Goal: Task Accomplishment & Management: Complete application form

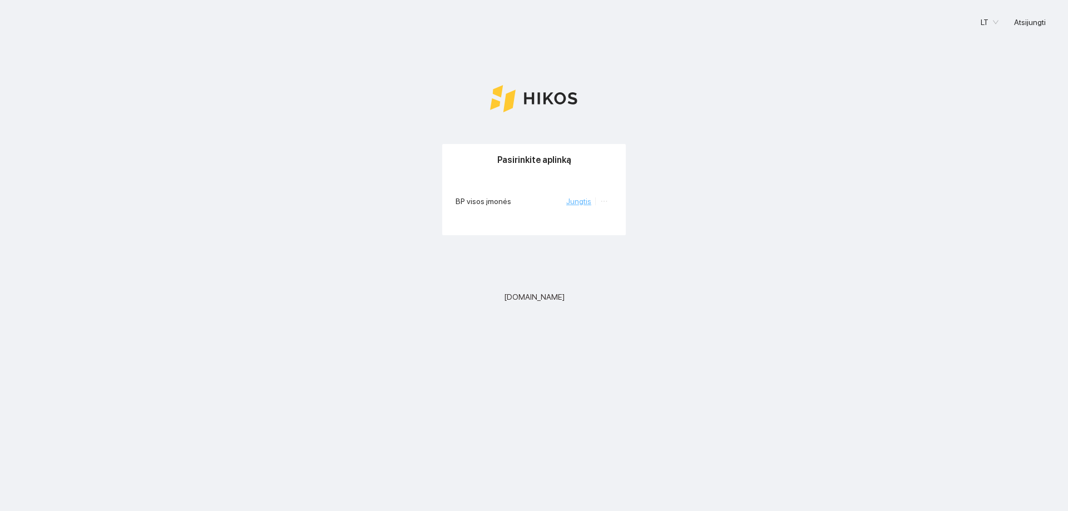
click at [581, 204] on link "Jungtis" at bounding box center [578, 201] width 25 height 9
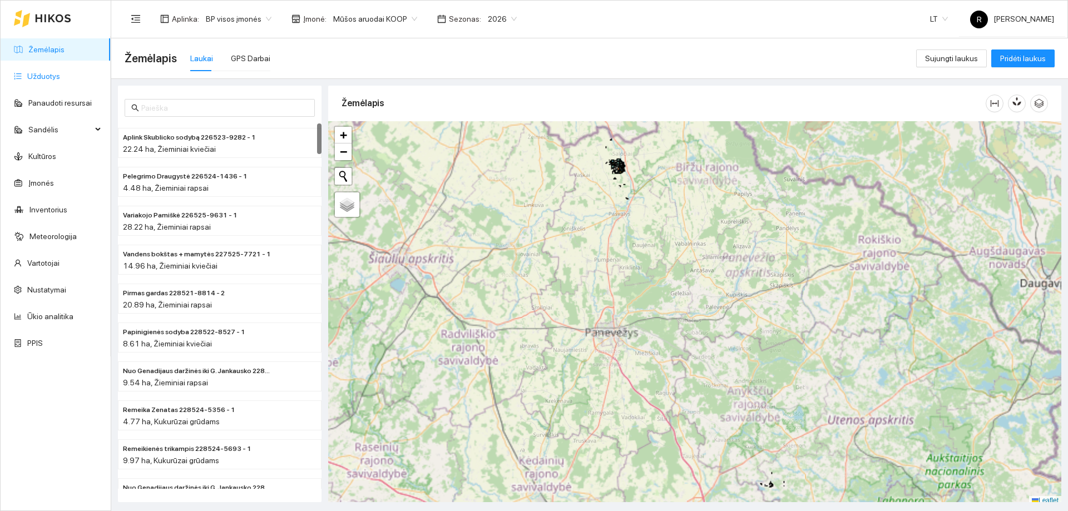
click at [40, 73] on link "Užduotys" at bounding box center [43, 76] width 33 height 9
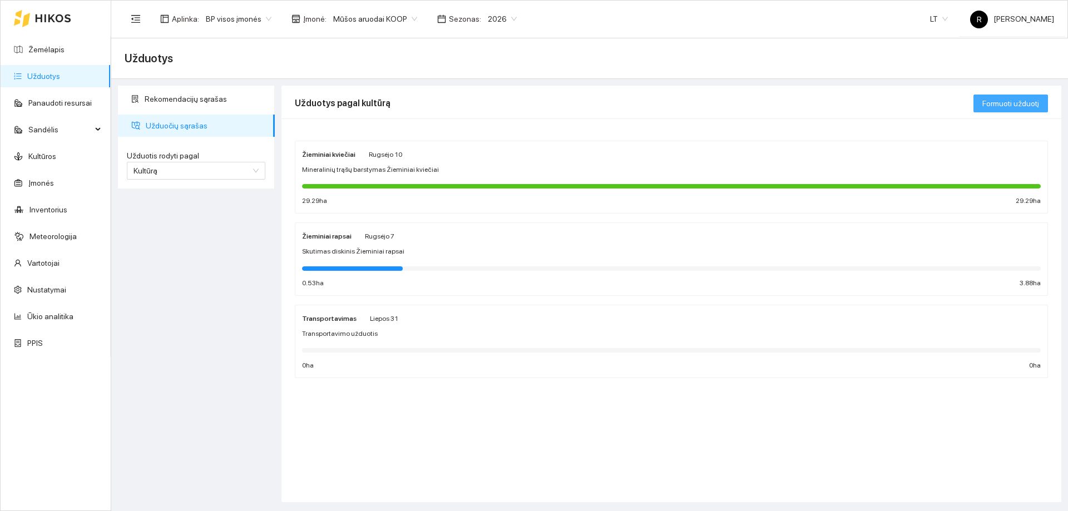
click at [986, 103] on span "Formuoti užduotį" at bounding box center [1011, 103] width 57 height 12
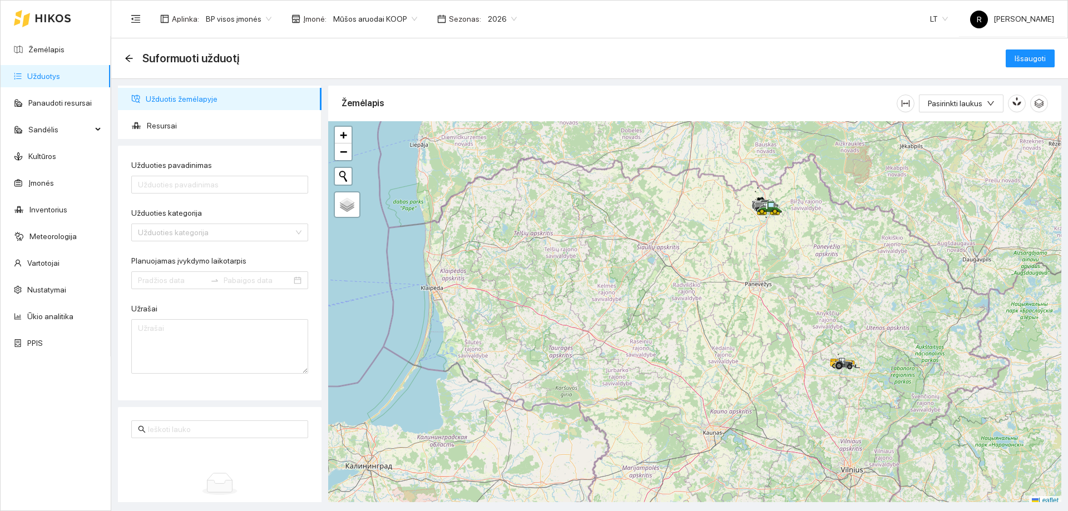
click at [184, 168] on label "Užduoties pavadinimas" at bounding box center [171, 166] width 81 height 12
click at [184, 176] on input "Užduoties pavadinimas" at bounding box center [219, 185] width 177 height 18
click at [181, 179] on input "Užduoties pavadinimas" at bounding box center [219, 185] width 177 height 18
type input "Purškimas prikabinamu purkštuvu"
click at [156, 235] on input "Užduoties kategorija" at bounding box center [216, 232] width 156 height 17
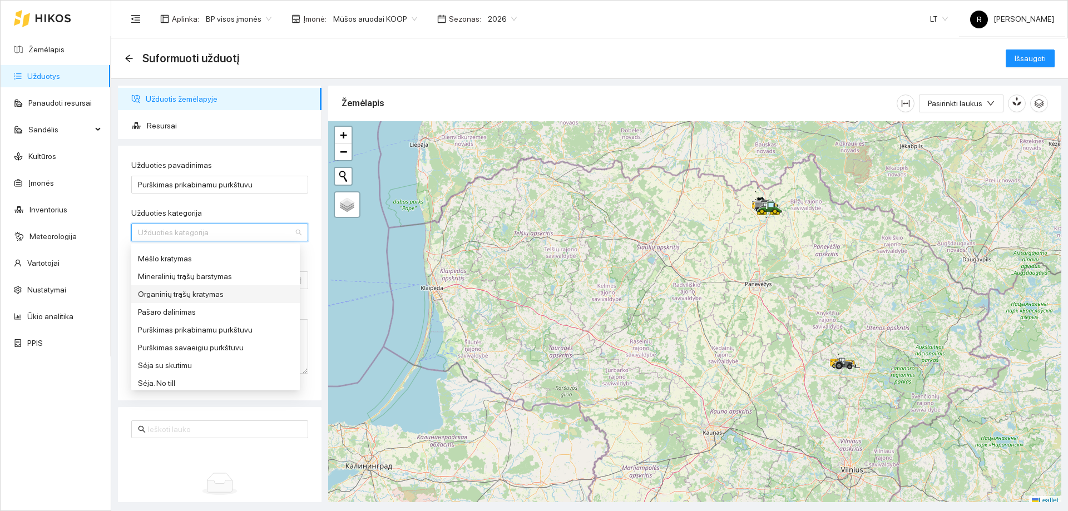
scroll to position [389, 0]
click at [183, 310] on div "Purškimas prikabinamu purkštuvu" at bounding box center [215, 310] width 155 height 12
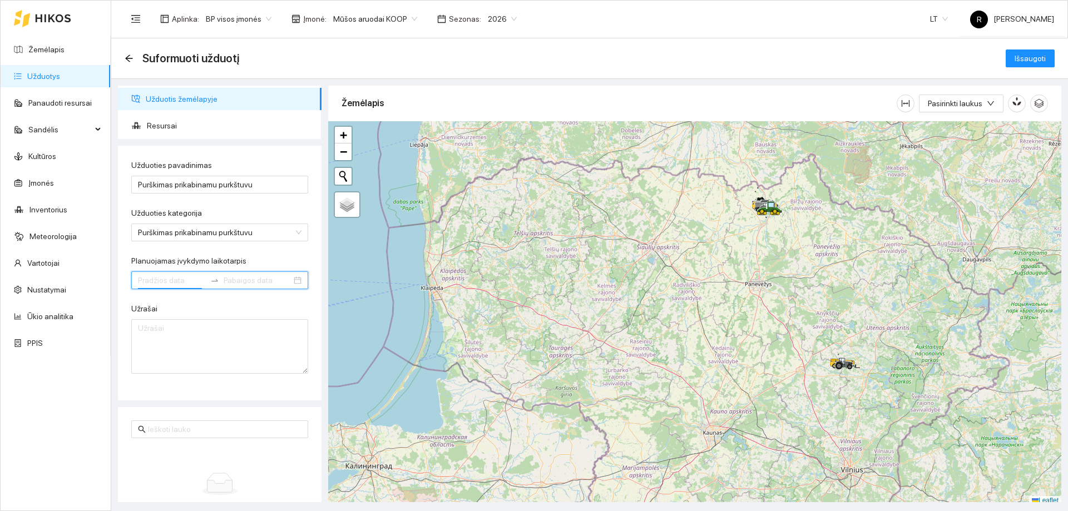
click at [188, 274] on input "Planuojamas įvykdymo laikotarpis" at bounding box center [172, 280] width 68 height 12
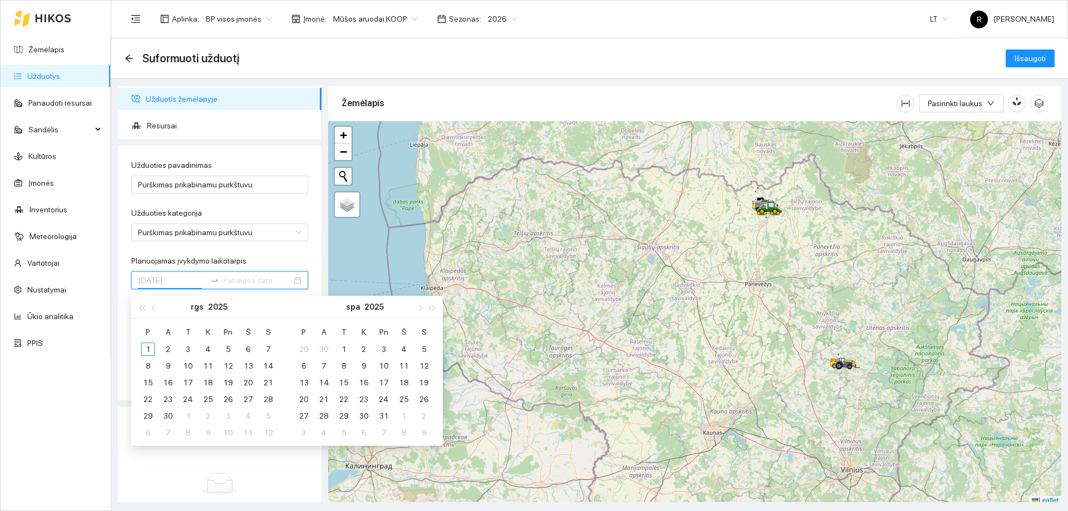
type input "[DATE]"
click at [150, 308] on button "button" at bounding box center [154, 307] width 12 height 22
type input "[DATE]"
click at [148, 415] on div "25" at bounding box center [147, 415] width 13 height 13
type input "[DATE]"
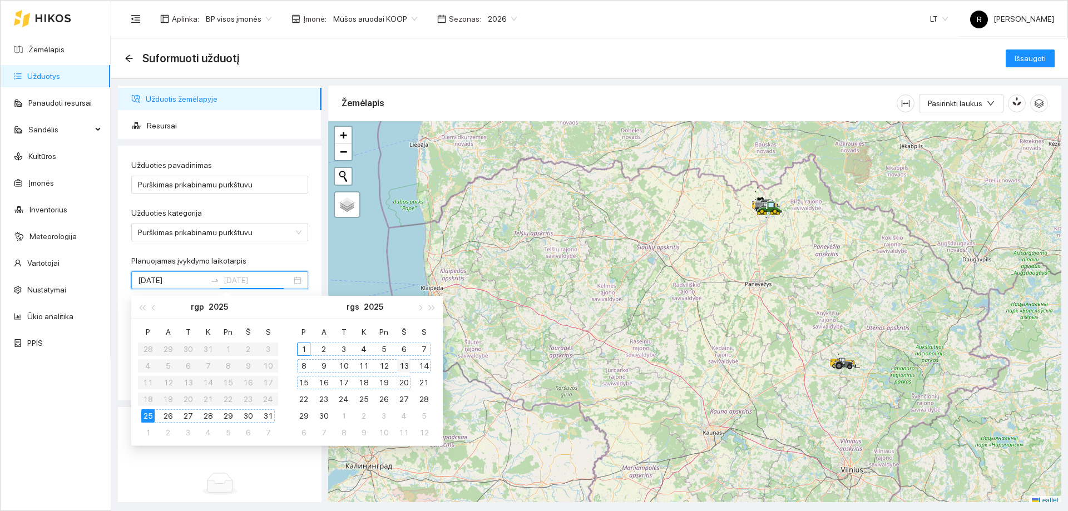
type input "[DATE]"
click at [406, 367] on div "13" at bounding box center [403, 365] width 13 height 13
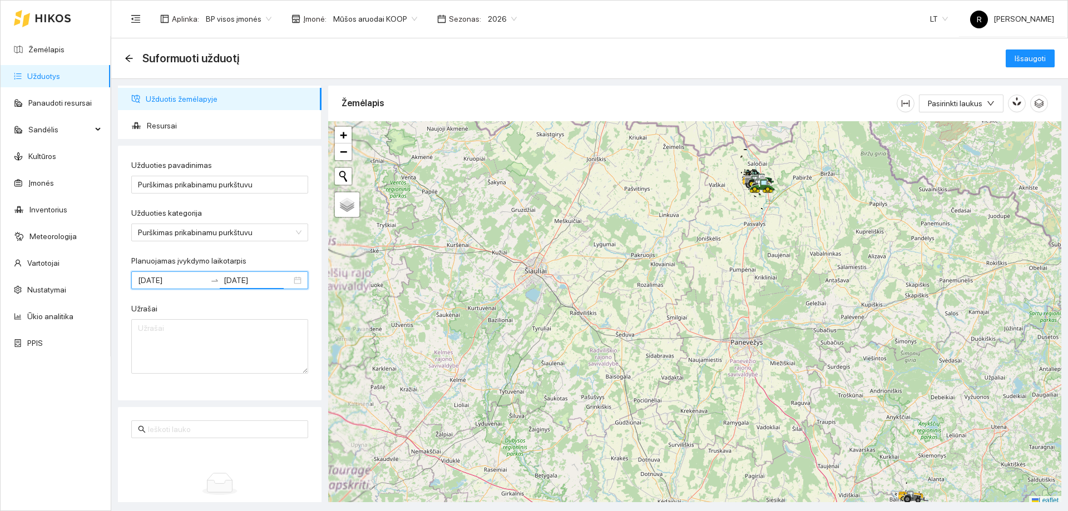
scroll to position [3, 0]
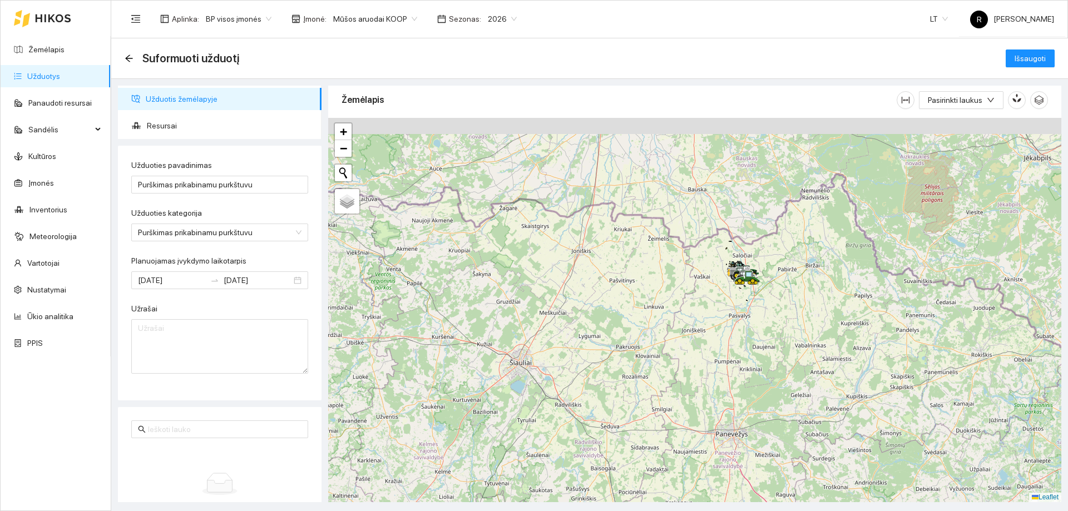
drag, startPoint x: 749, startPoint y: 199, endPoint x: 724, endPoint y: 333, distance: 136.4
click at [725, 338] on div at bounding box center [694, 310] width 733 height 384
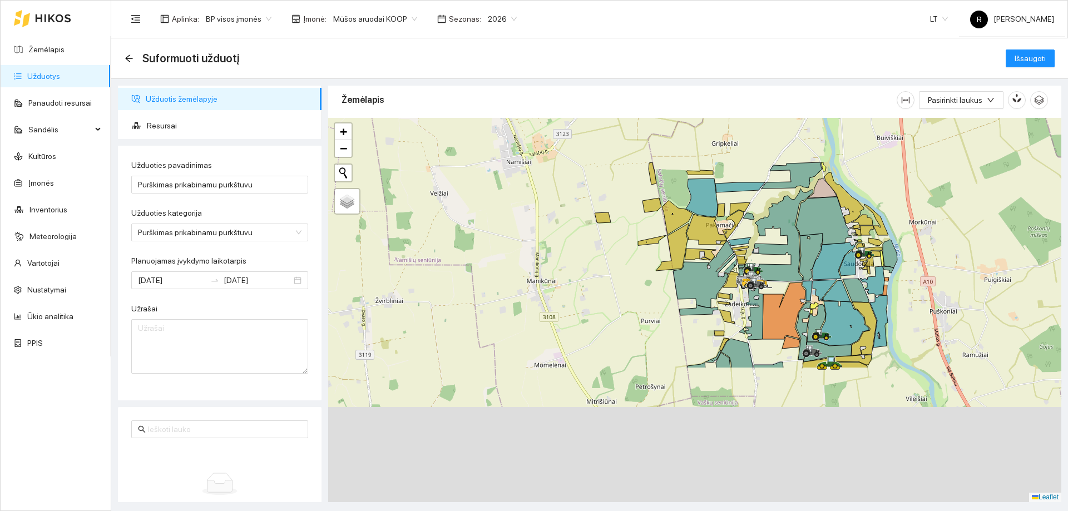
drag, startPoint x: 702, startPoint y: 294, endPoint x: 695, endPoint y: 117, distance: 176.5
click at [695, 117] on div "Žemėlapis Pasirinkti laukus" at bounding box center [694, 290] width 733 height 417
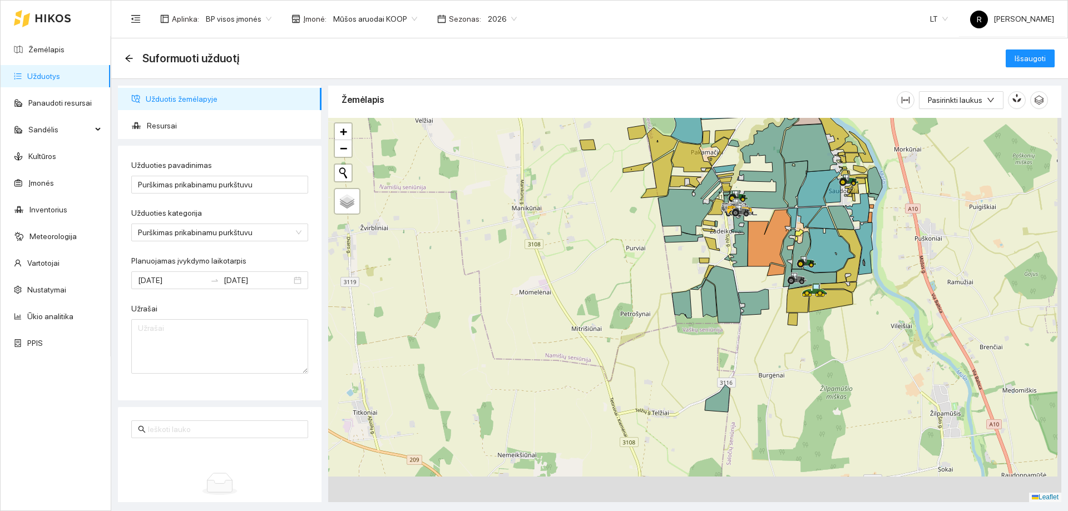
drag, startPoint x: 742, startPoint y: 238, endPoint x: 714, endPoint y: 161, distance: 81.1
click at [283, 10] on div at bounding box center [283, 10] width 0 height 0
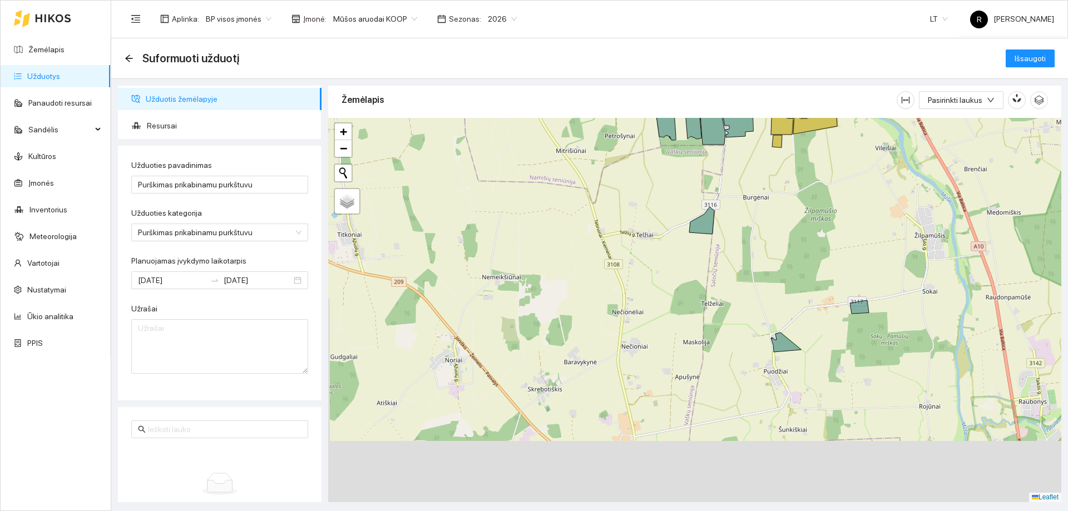
drag, startPoint x: 754, startPoint y: 280, endPoint x: 764, endPoint y: 181, distance: 100.0
click at [766, 174] on div at bounding box center [694, 310] width 733 height 384
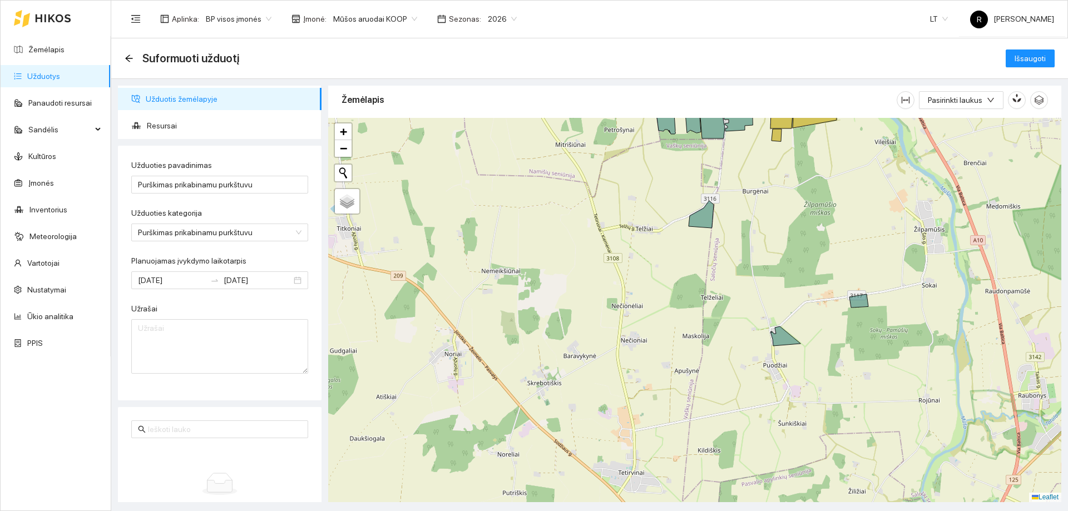
click at [788, 347] on div at bounding box center [694, 310] width 733 height 384
click at [782, 339] on icon at bounding box center [786, 336] width 30 height 19
click at [858, 308] on div at bounding box center [694, 310] width 733 height 384
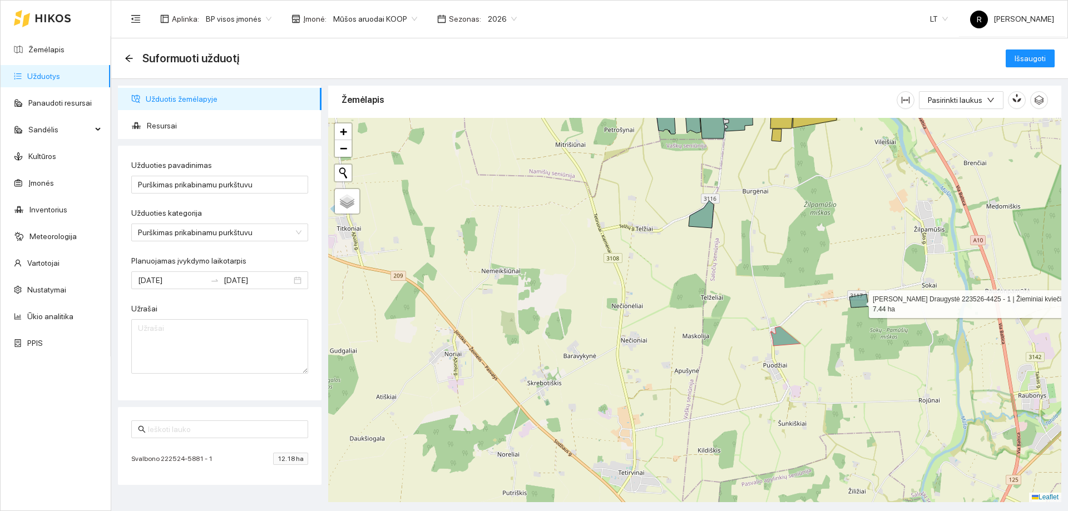
click at [862, 303] on icon at bounding box center [859, 300] width 19 height 13
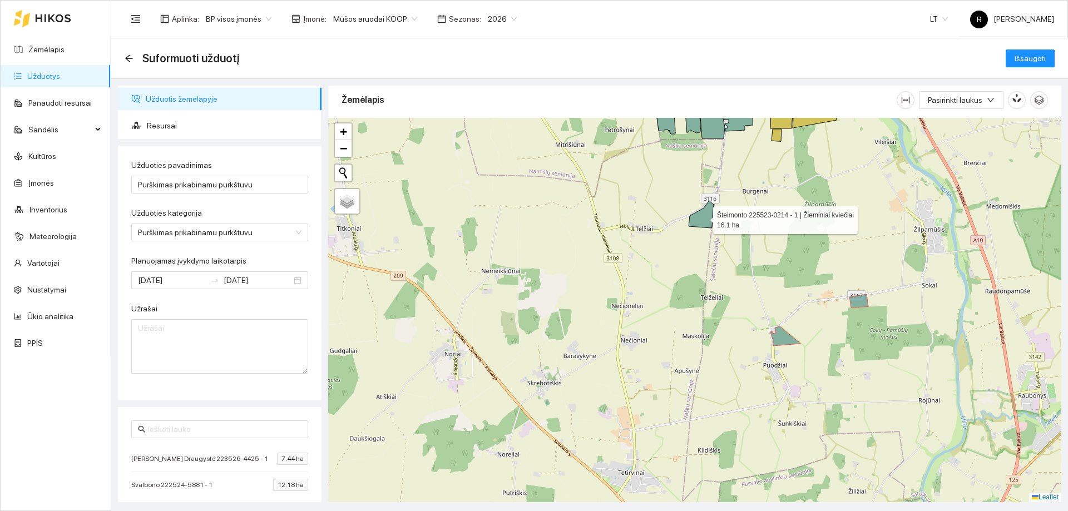
click at [707, 223] on icon at bounding box center [701, 214] width 25 height 27
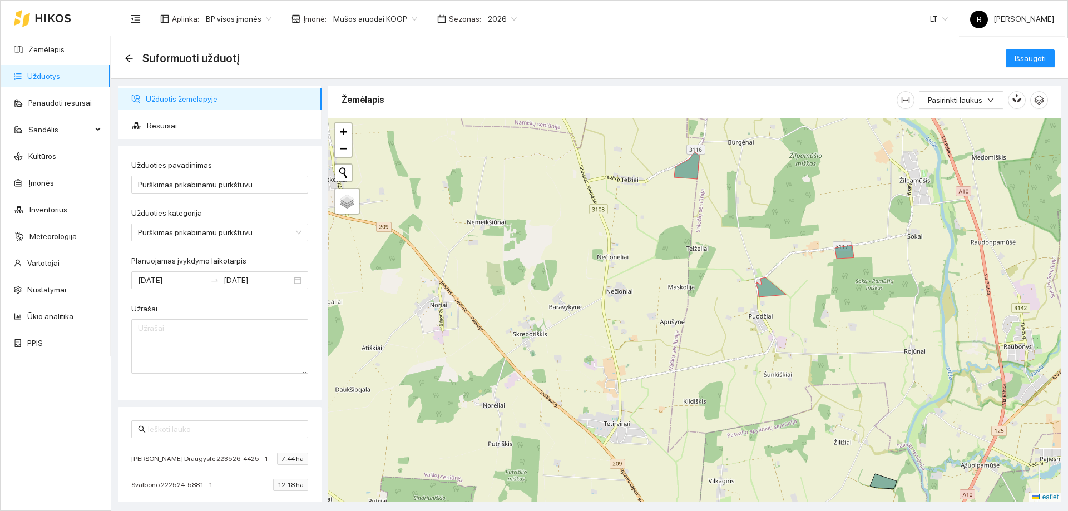
drag, startPoint x: 742, startPoint y: 316, endPoint x: 716, endPoint y: 199, distance: 120.3
click at [716, 199] on div at bounding box center [694, 310] width 733 height 384
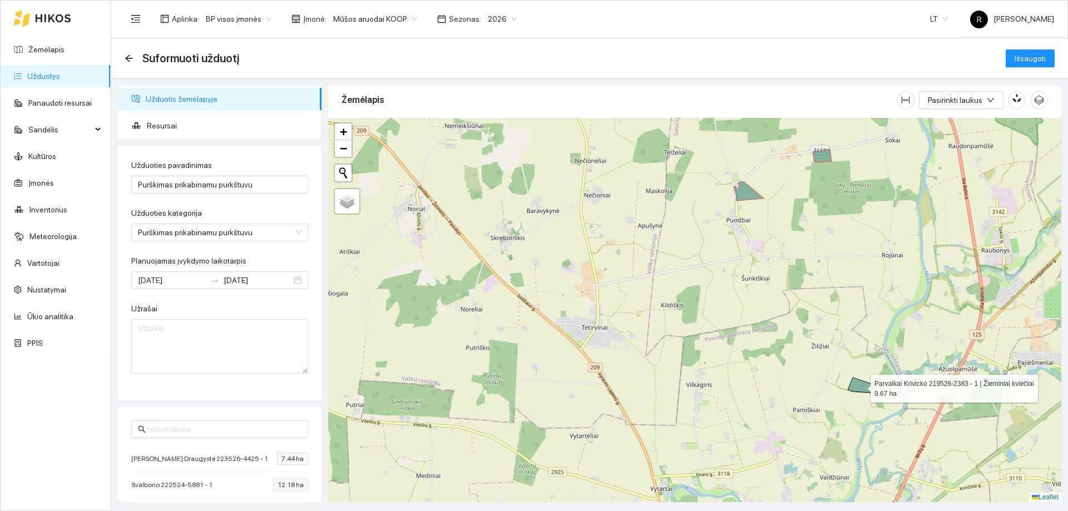
click at [859, 383] on icon at bounding box center [861, 385] width 27 height 15
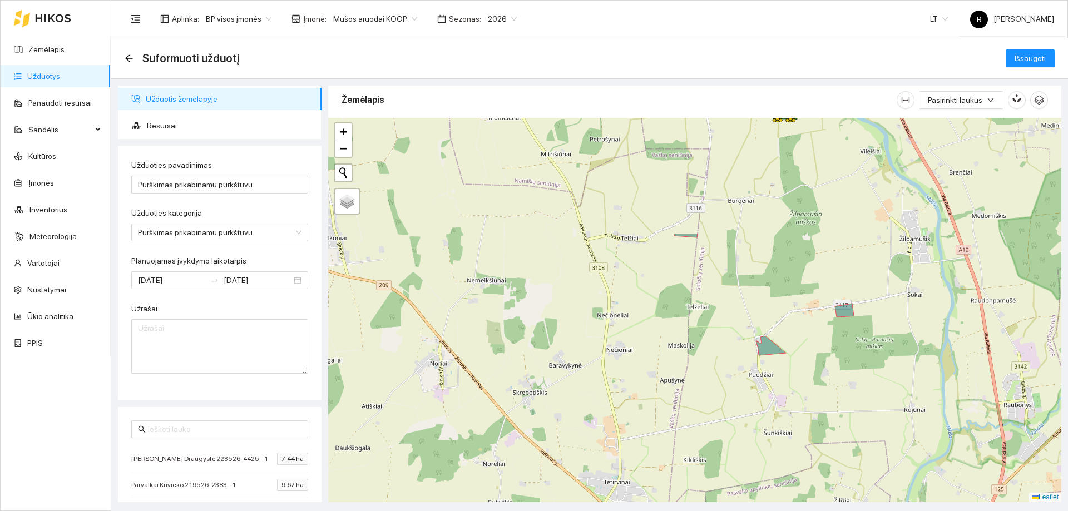
drag, startPoint x: 797, startPoint y: 333, endPoint x: 795, endPoint y: 362, distance: 29.0
click at [812, 448] on div at bounding box center [694, 310] width 733 height 384
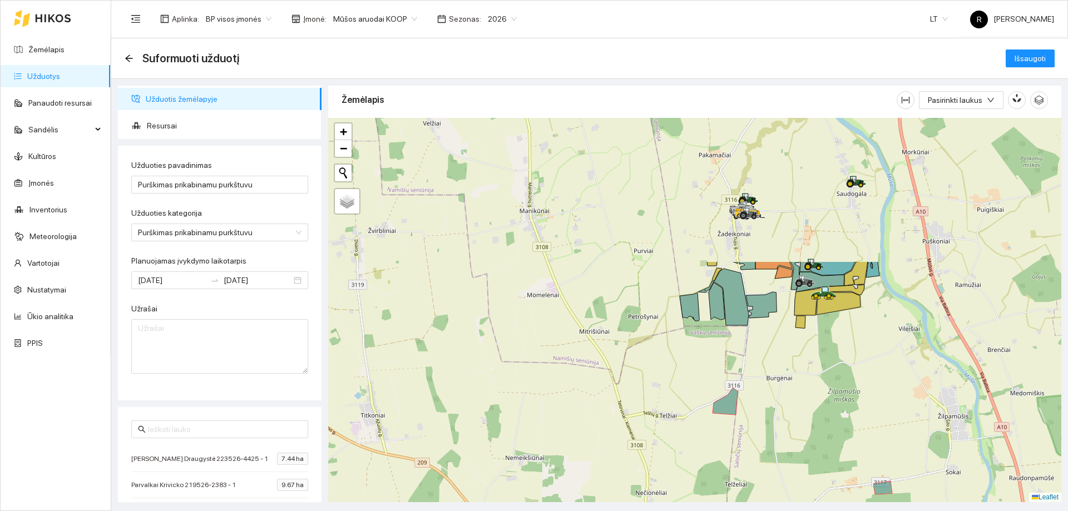
drag, startPoint x: 744, startPoint y: 181, endPoint x: 781, endPoint y: 370, distance: 192.2
click at [782, 370] on div at bounding box center [694, 310] width 733 height 384
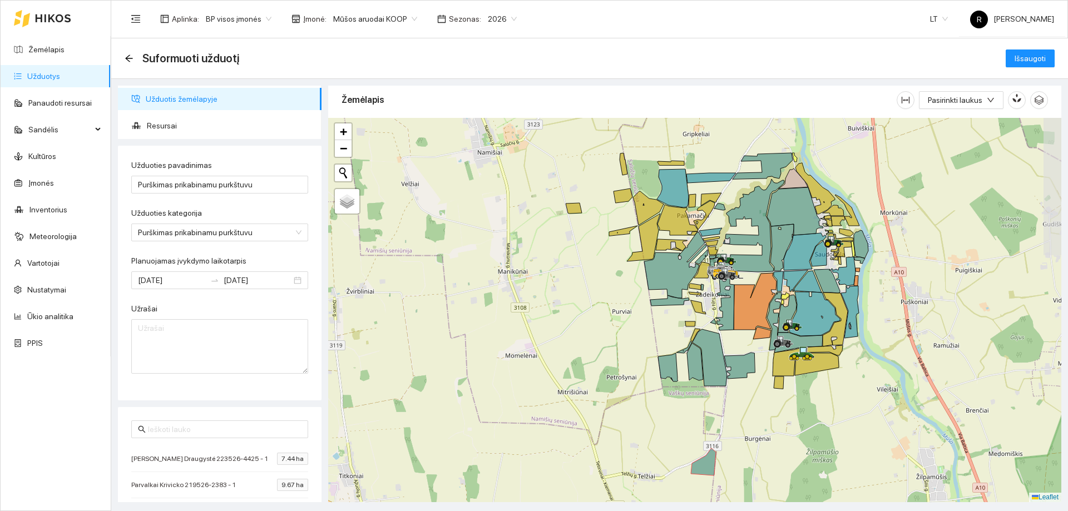
drag, startPoint x: 681, startPoint y: 303, endPoint x: 666, endPoint y: 348, distance: 47.5
click at [666, 348] on div at bounding box center [694, 310] width 733 height 384
click at [803, 251] on icon at bounding box center [805, 251] width 42 height 37
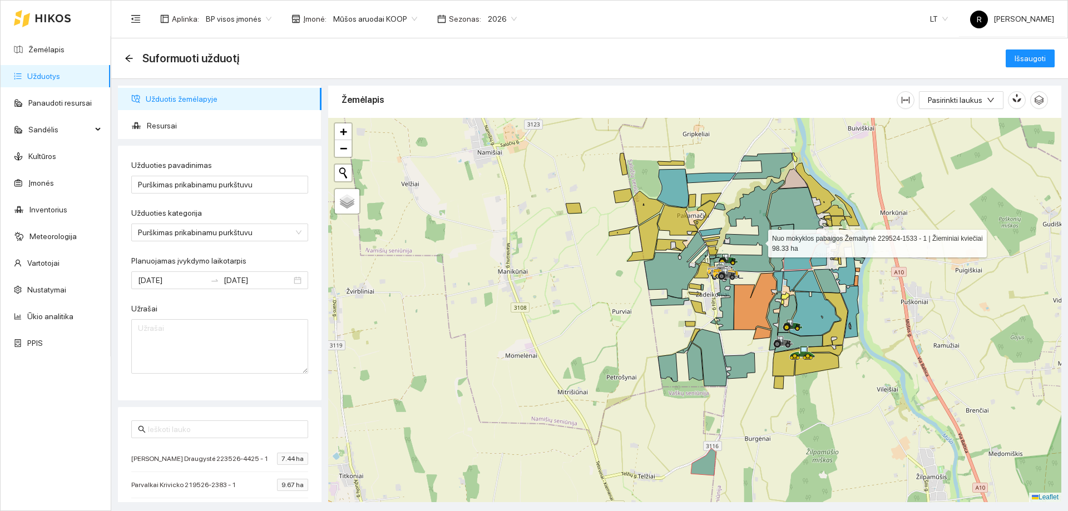
click at [758, 241] on icon at bounding box center [747, 225] width 75 height 93
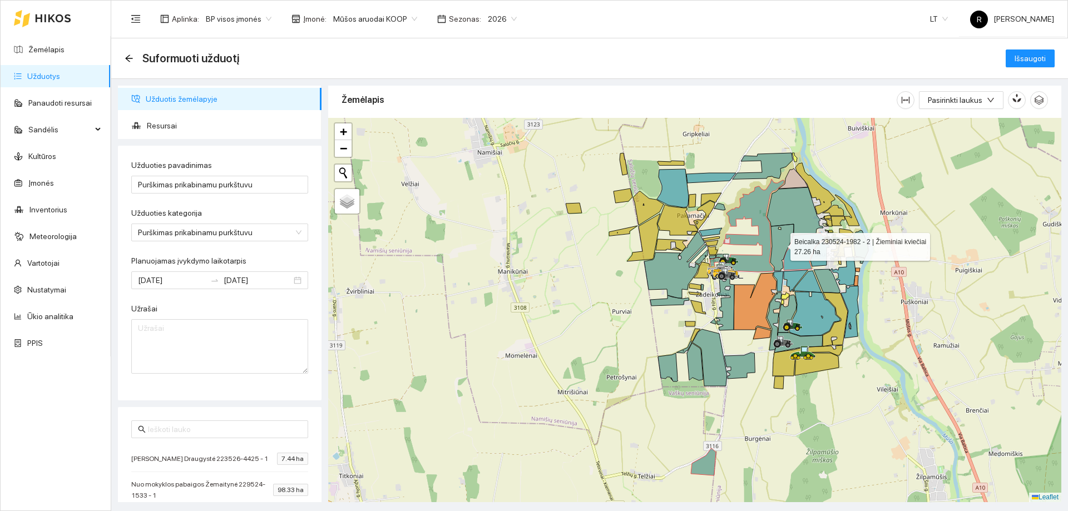
click at [783, 249] on icon at bounding box center [782, 247] width 23 height 47
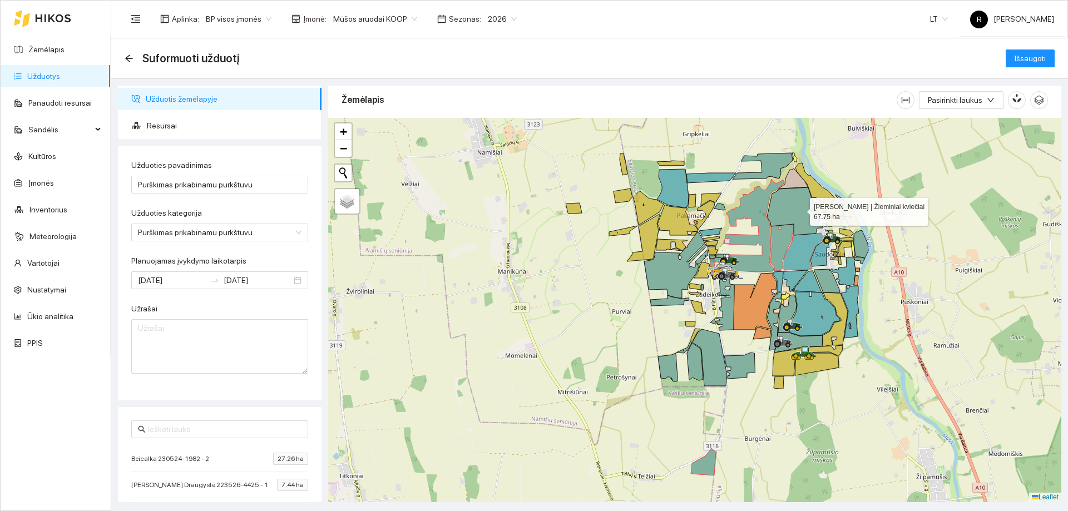
click at [800, 208] on icon at bounding box center [795, 212] width 56 height 48
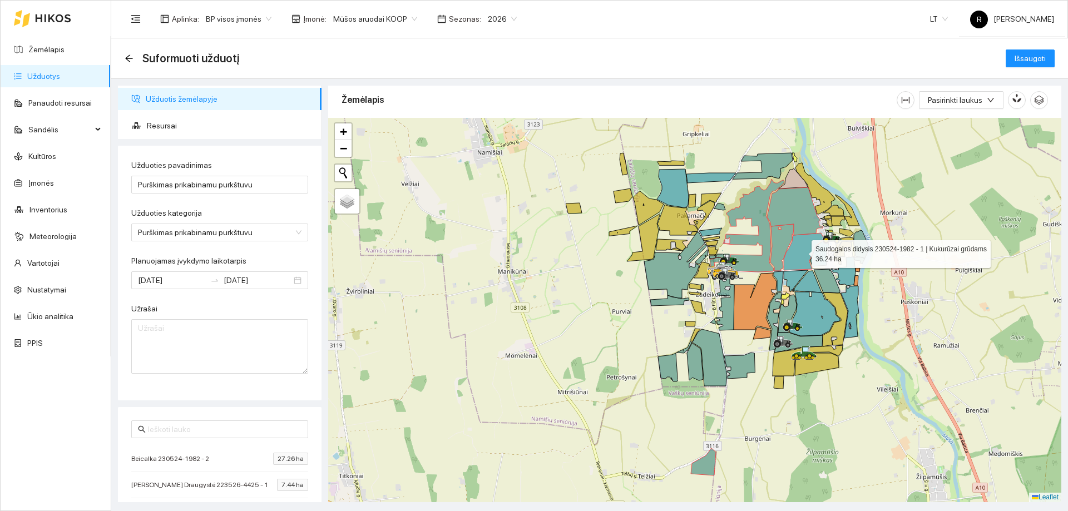
click at [808, 262] on icon at bounding box center [805, 251] width 42 height 37
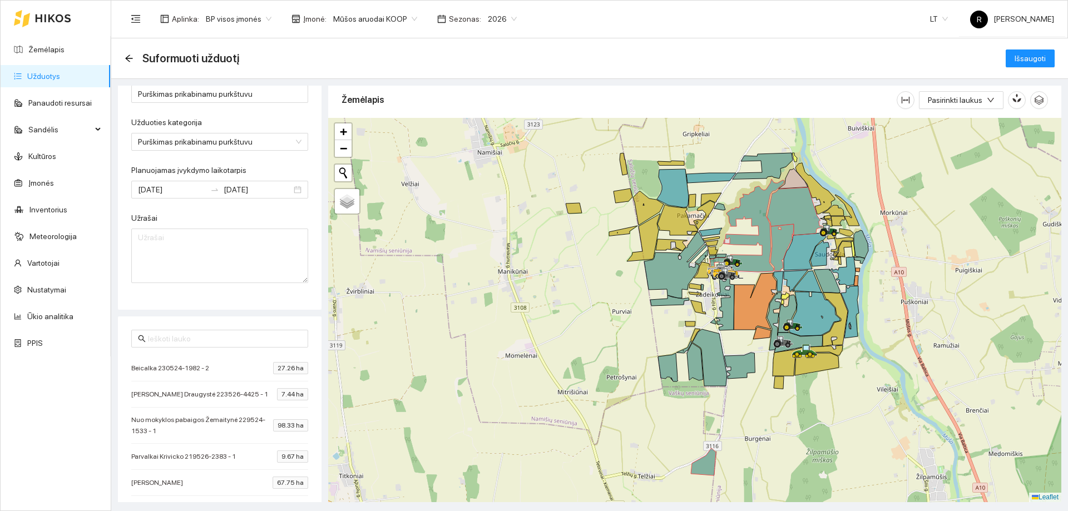
scroll to position [0, 0]
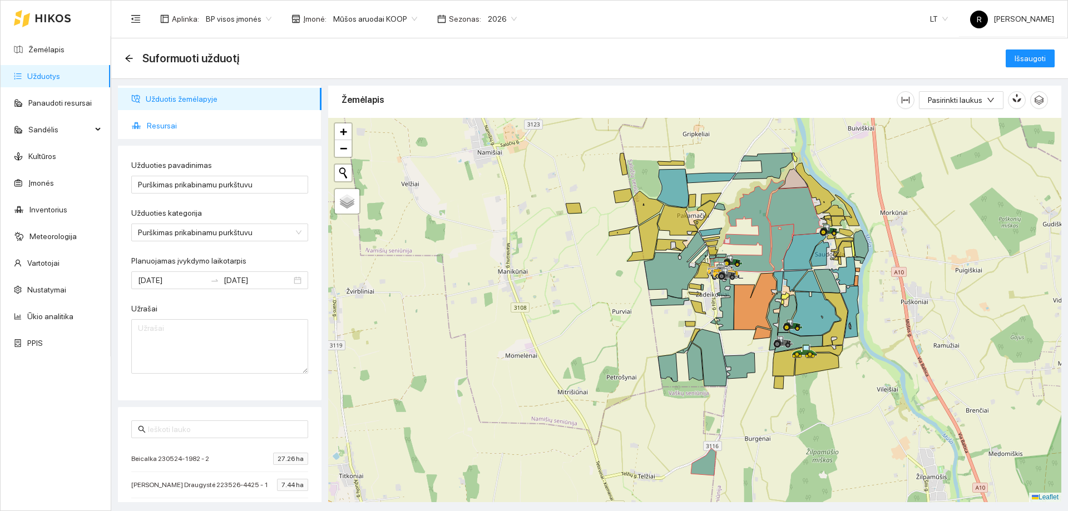
click at [161, 130] on span "Resursai" at bounding box center [230, 126] width 166 height 22
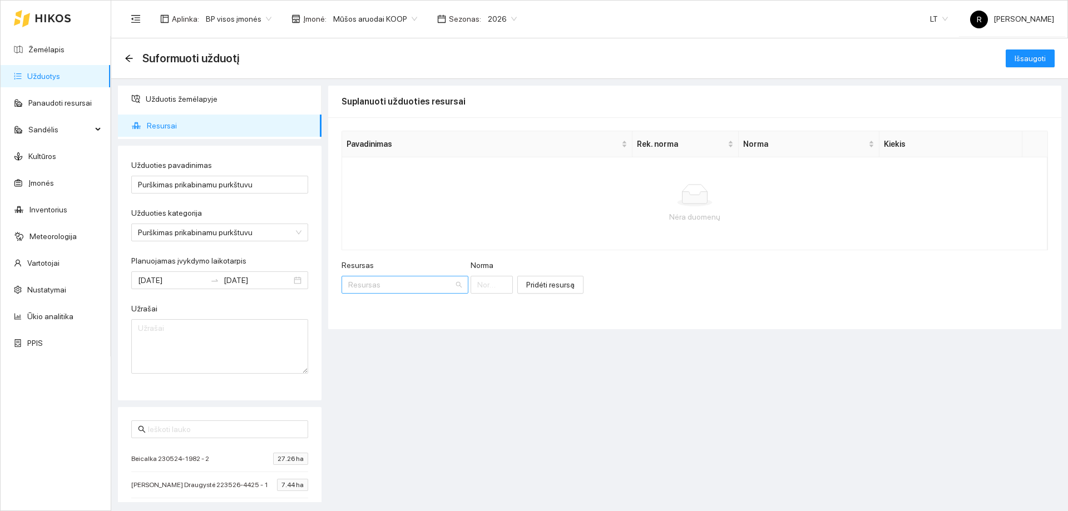
click at [446, 286] on div "Resursas" at bounding box center [405, 285] width 127 height 18
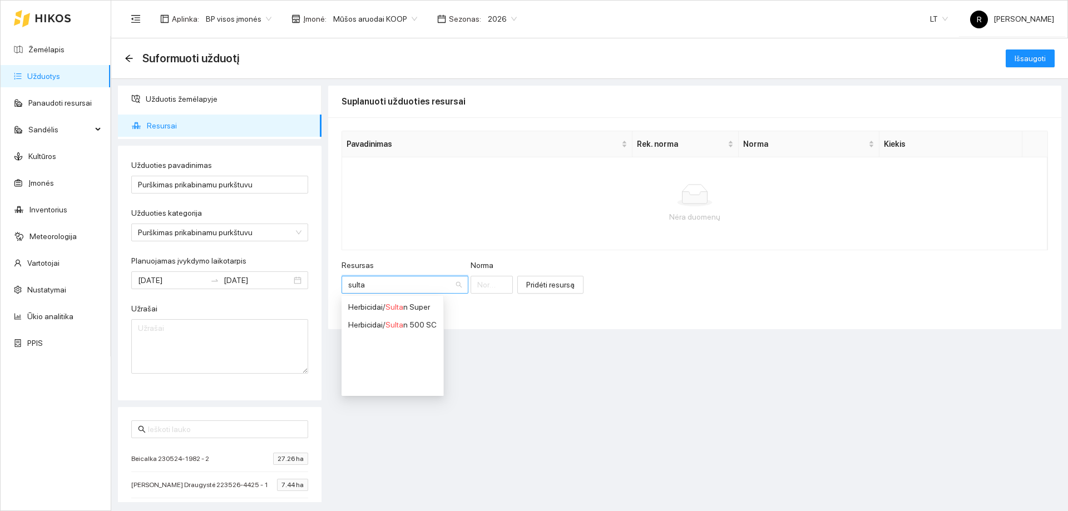
type input "sultan"
click at [396, 327] on span "Sultan" at bounding box center [397, 324] width 22 height 9
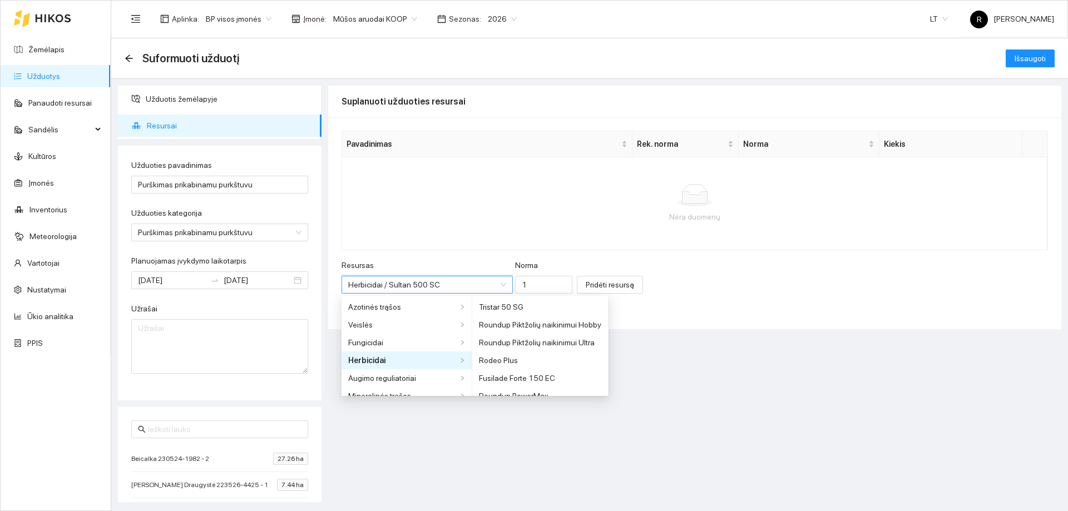
scroll to position [1843, 0]
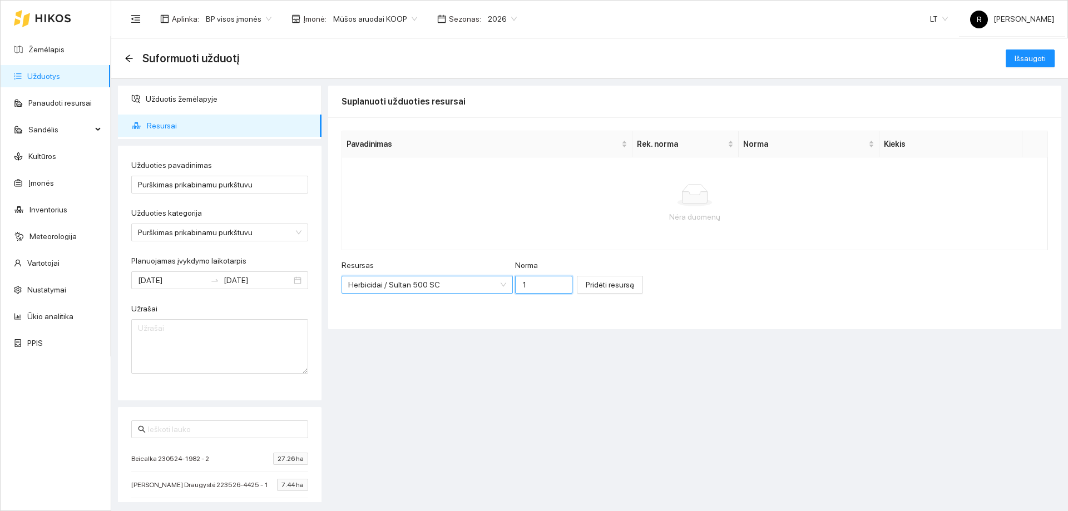
click at [515, 282] on input "1" at bounding box center [543, 285] width 57 height 18
type input "1.1"
click at [586, 285] on span "Pridėti resursą" at bounding box center [610, 285] width 48 height 12
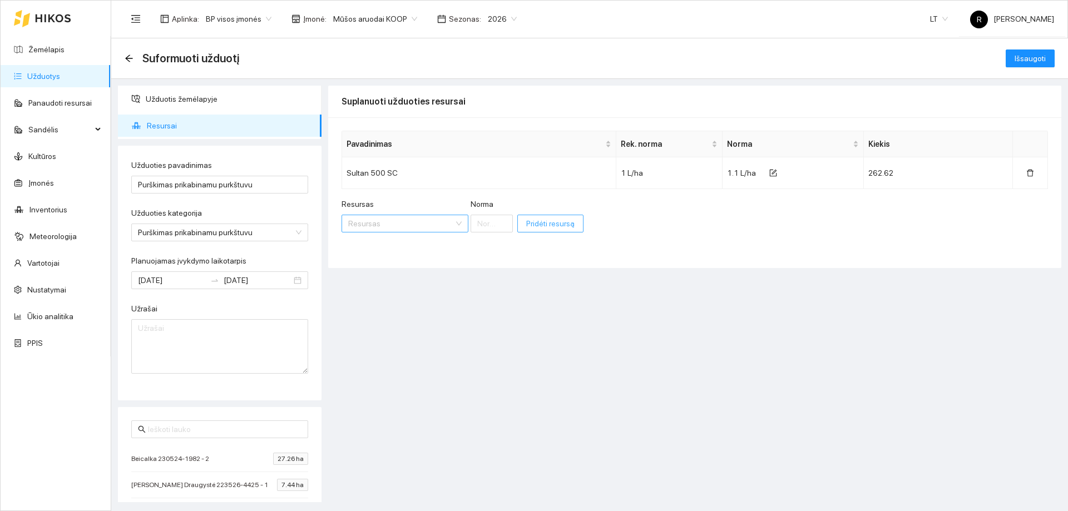
click at [447, 225] on div "Resursas" at bounding box center [405, 224] width 127 height 18
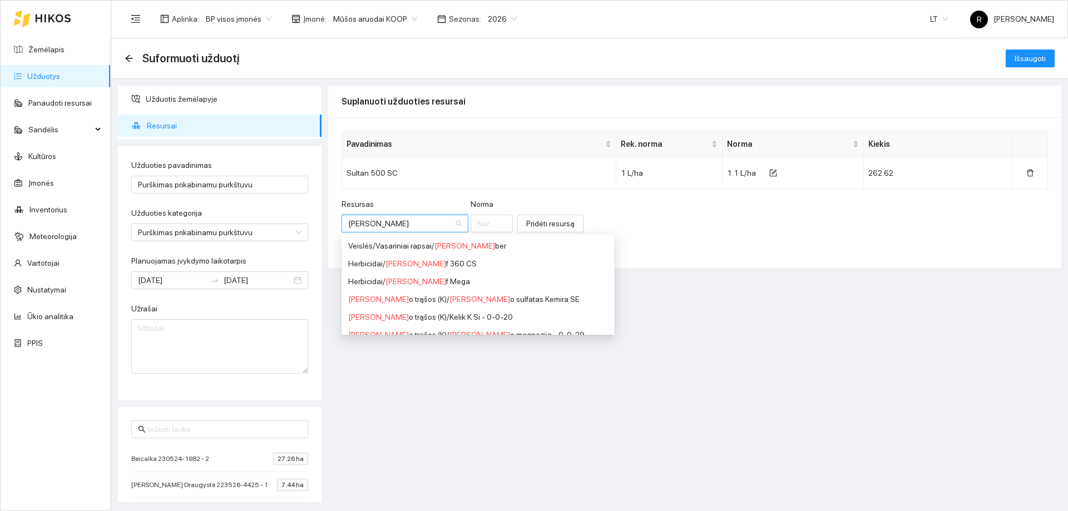
type input "Kalif"
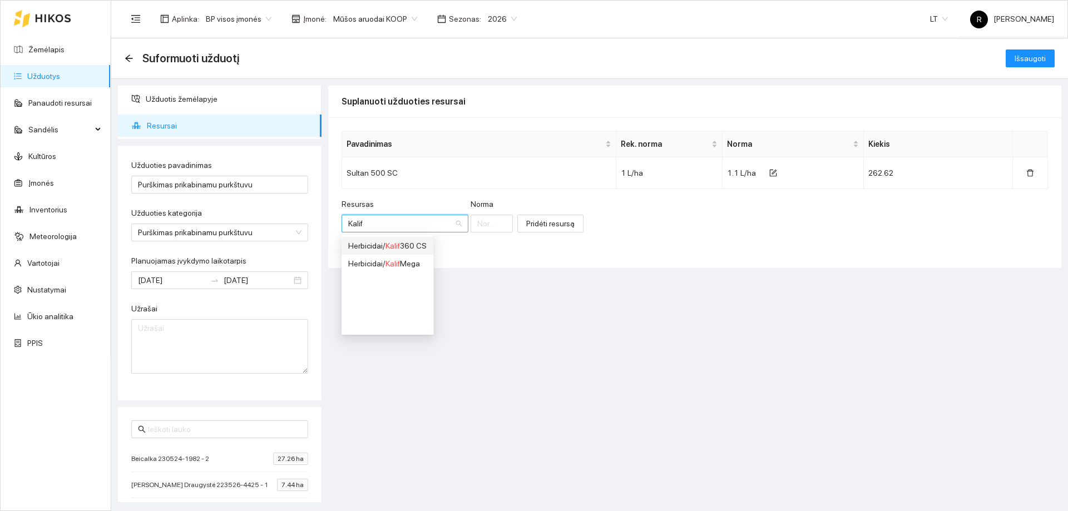
click at [404, 248] on div "Herbicidai / Kalif 360 CS" at bounding box center [387, 246] width 78 height 12
type input "1"
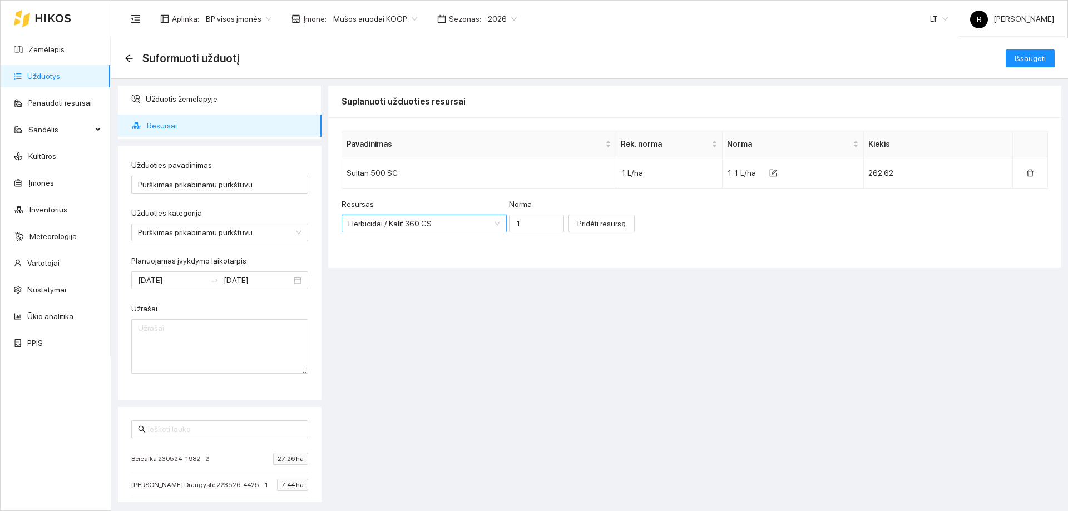
scroll to position [1451, 0]
click at [510, 224] on input "1" at bounding box center [536, 224] width 55 height 18
type input "0.2"
click at [589, 223] on span "Pridėti resursą" at bounding box center [602, 224] width 48 height 12
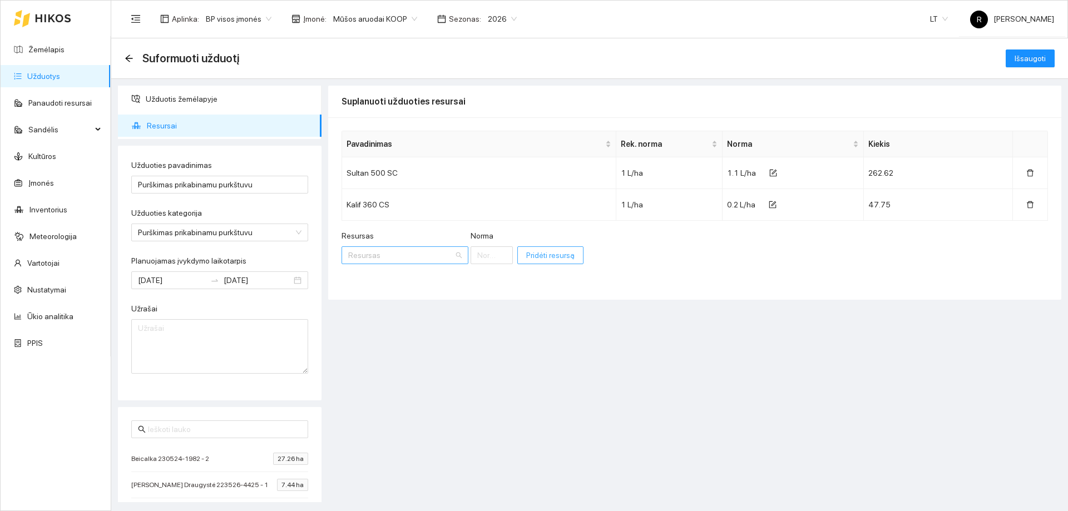
click at [445, 258] on div "Resursas" at bounding box center [405, 255] width 127 height 18
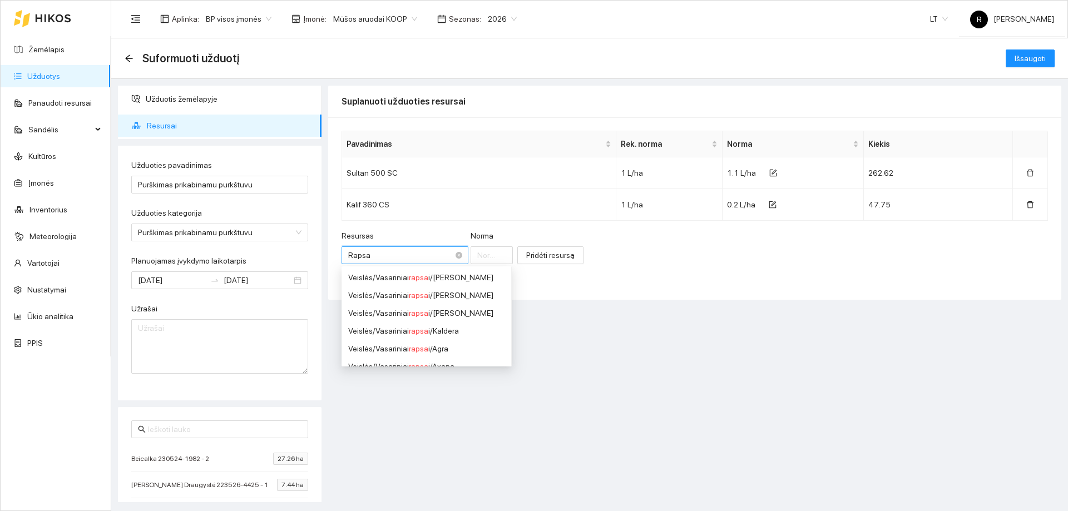
type input "Rapsan"
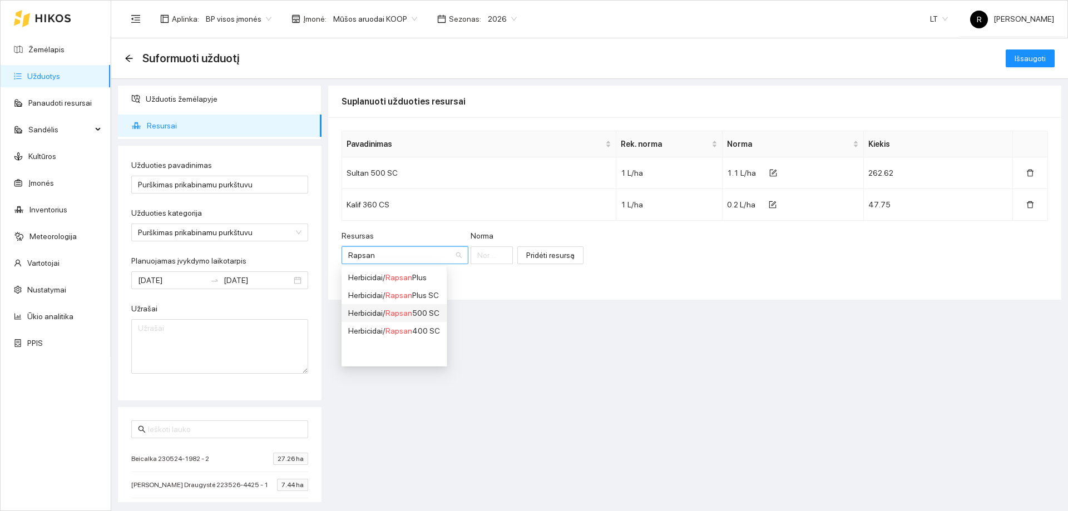
click at [396, 311] on span "Rapsan" at bounding box center [399, 313] width 27 height 9
type input "1"
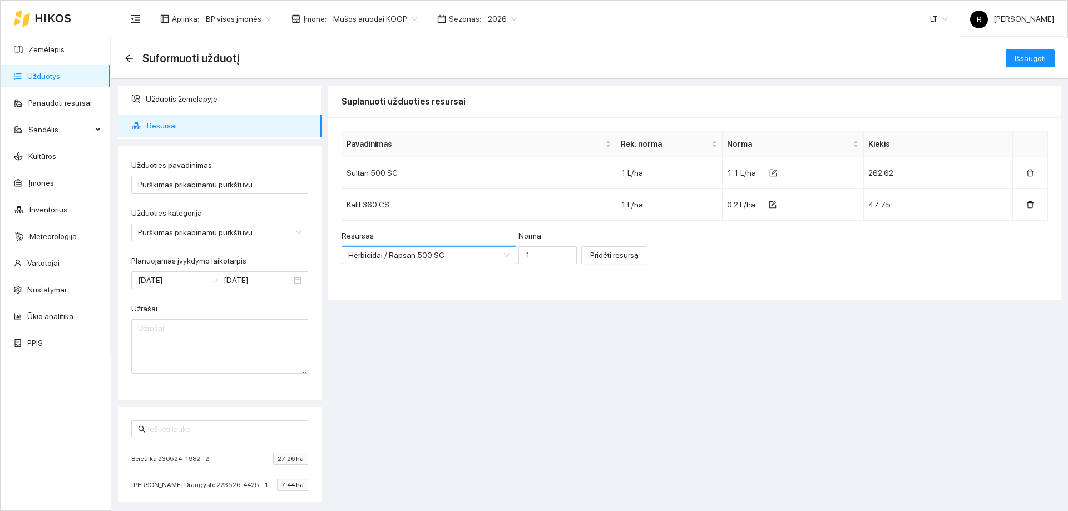
scroll to position [4086, 0]
click at [590, 258] on span "Pridėti resursą" at bounding box center [614, 255] width 48 height 12
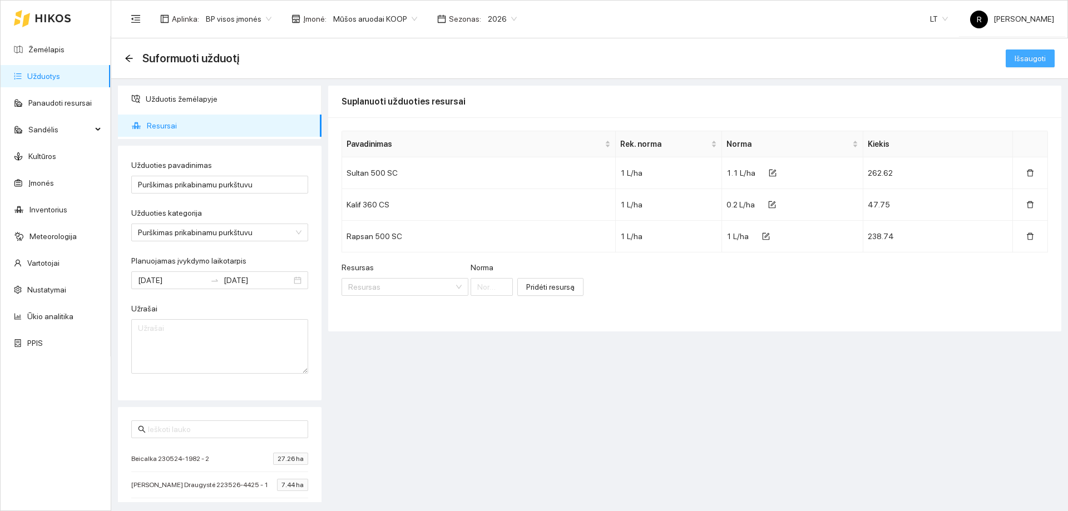
click at [1041, 58] on span "Išsaugoti" at bounding box center [1030, 58] width 31 height 12
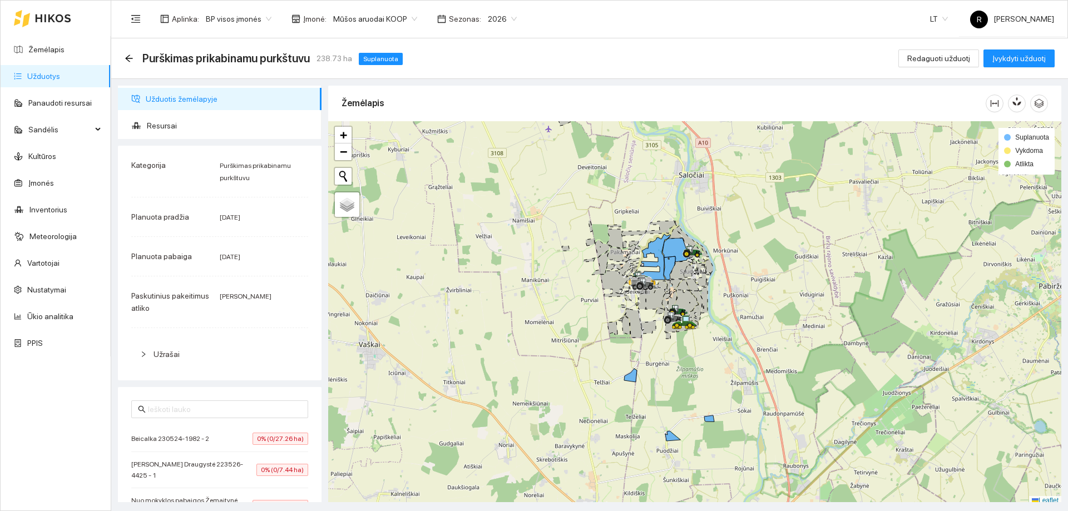
click at [50, 73] on link "Užduotys" at bounding box center [43, 76] width 33 height 9
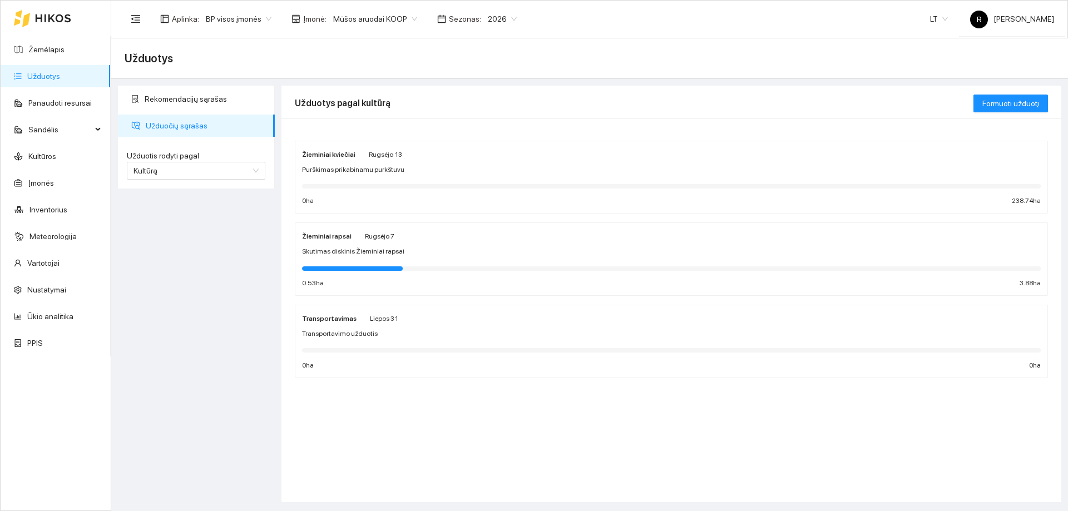
click at [338, 238] on strong "Žieminiai rapsai" at bounding box center [327, 237] width 50 height 8
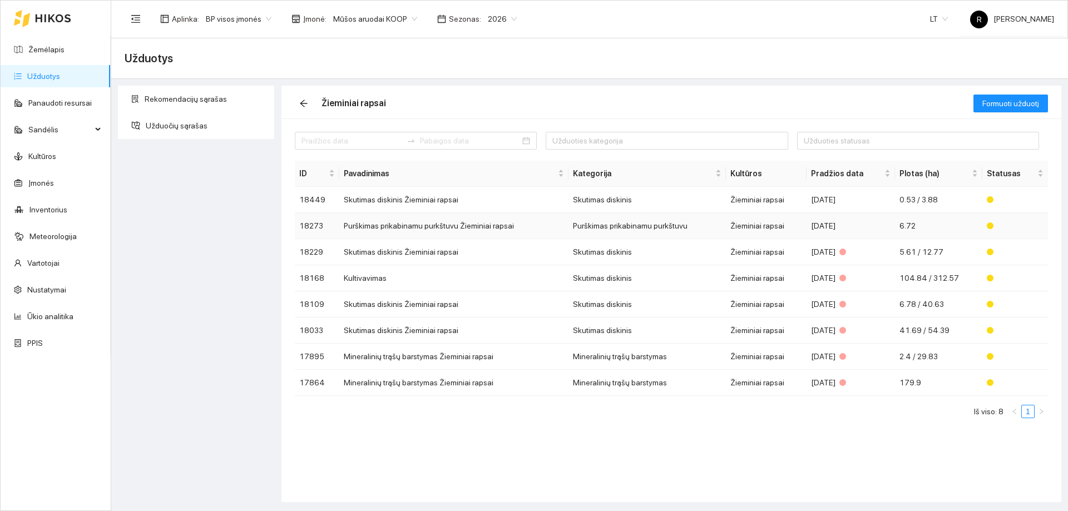
click at [762, 225] on td "Žieminiai rapsai" at bounding box center [766, 226] width 80 height 26
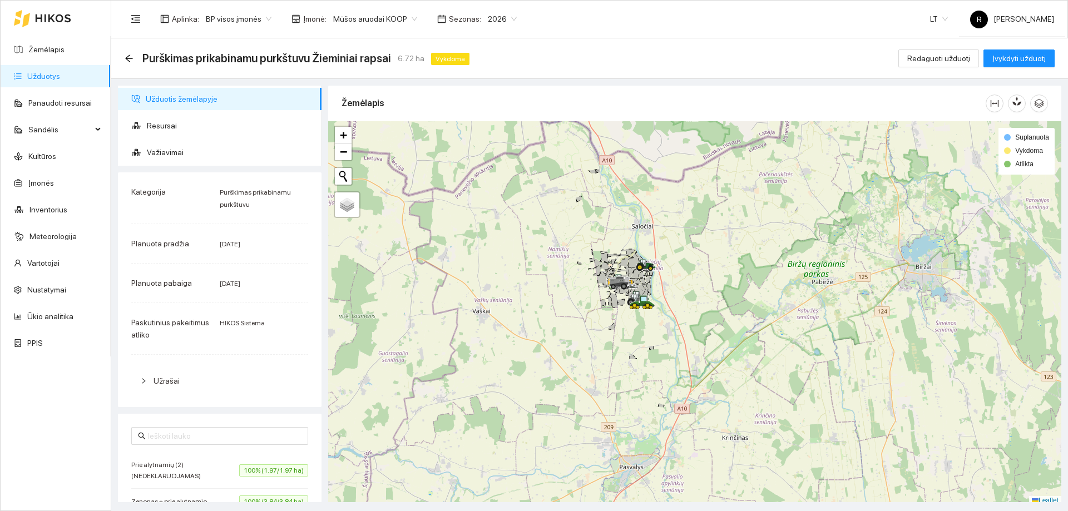
scroll to position [3, 0]
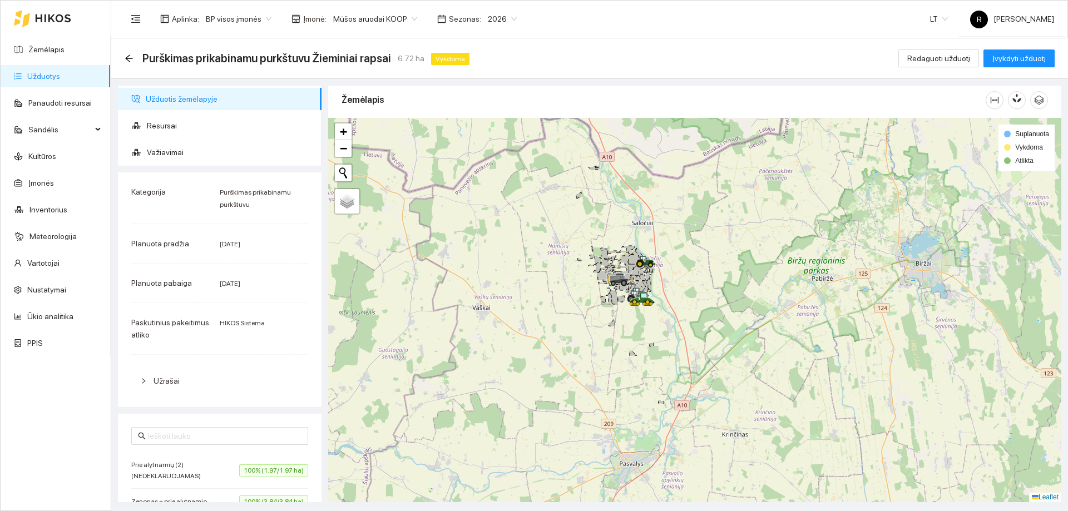
click at [631, 320] on div at bounding box center [694, 310] width 733 height 384
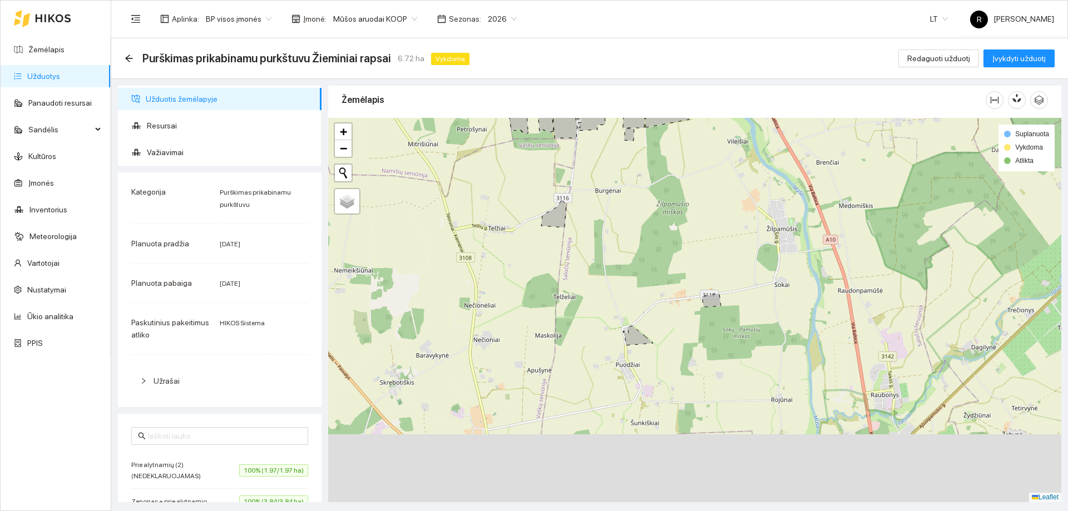
drag, startPoint x: 674, startPoint y: 422, endPoint x: 672, endPoint y: 304, distance: 118.0
click at [672, 304] on div at bounding box center [694, 310] width 733 height 384
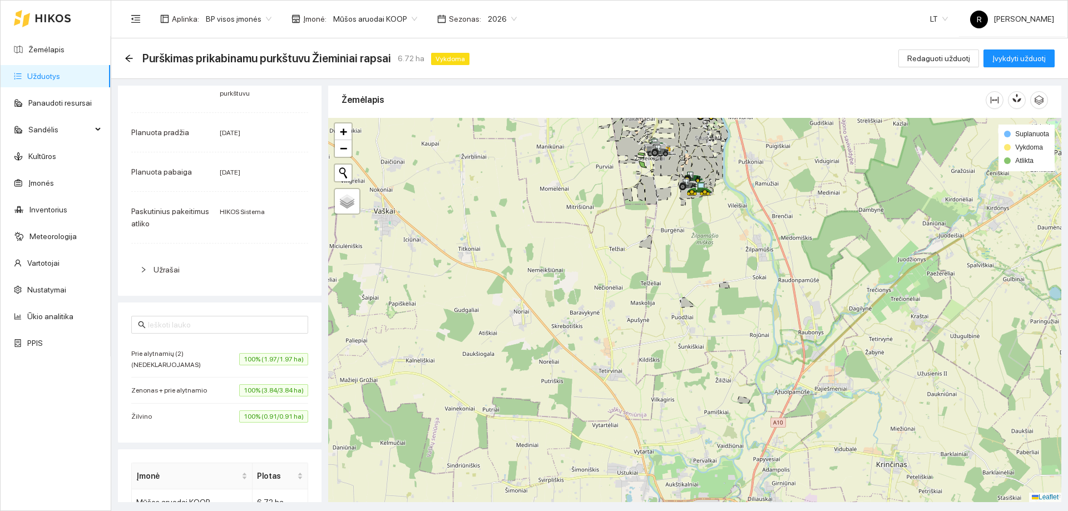
scroll to position [167, 0]
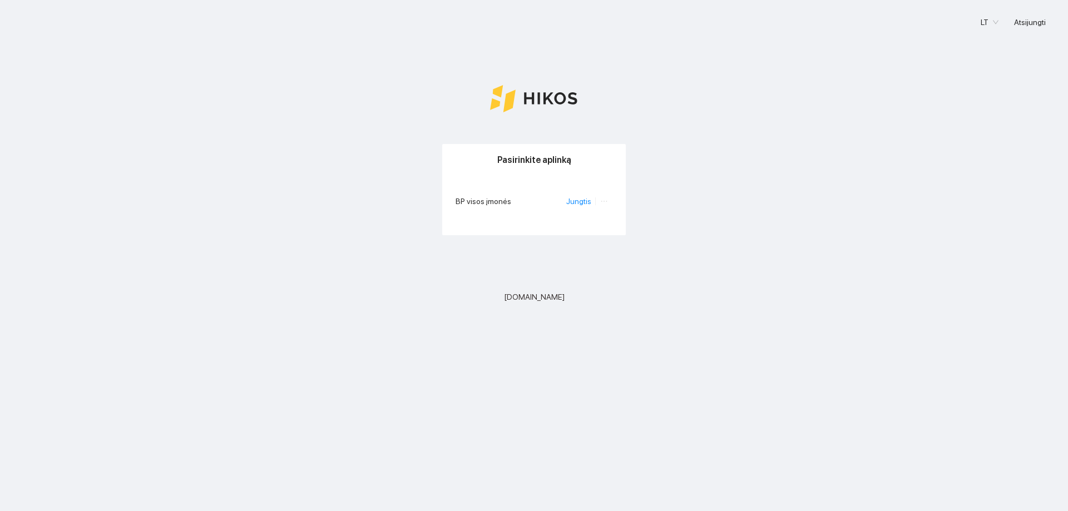
click at [585, 206] on li "Jungtis" at bounding box center [580, 201] width 29 height 12
click at [586, 202] on link "Jungtis" at bounding box center [578, 201] width 25 height 9
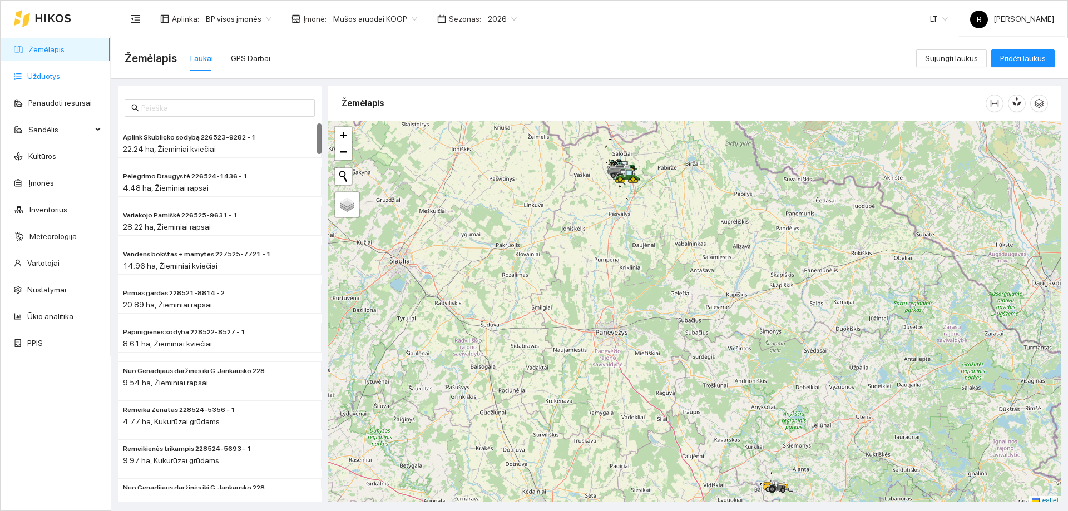
click at [42, 77] on link "Užduotys" at bounding box center [43, 76] width 33 height 9
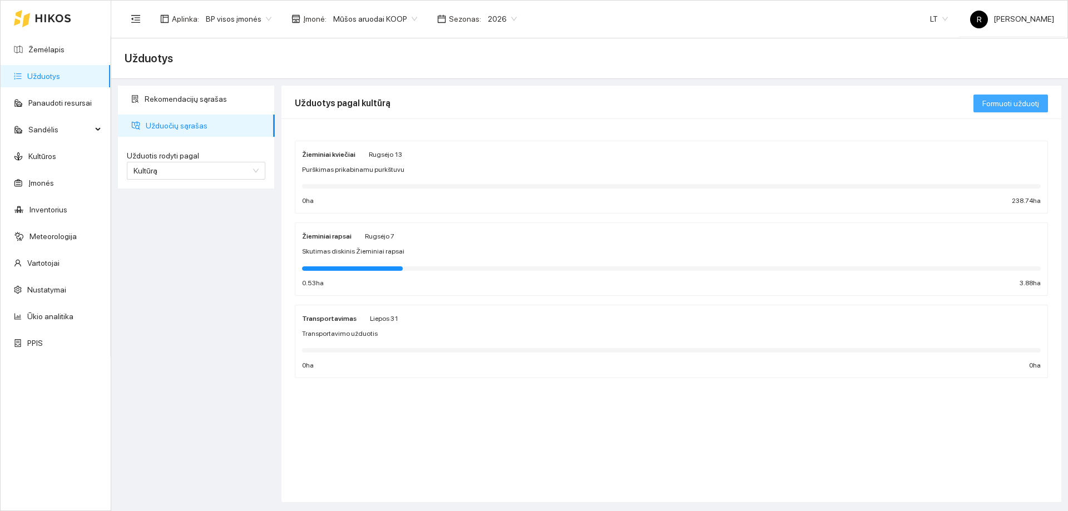
click at [1024, 108] on span "Formuoti užduotį" at bounding box center [1011, 103] width 57 height 12
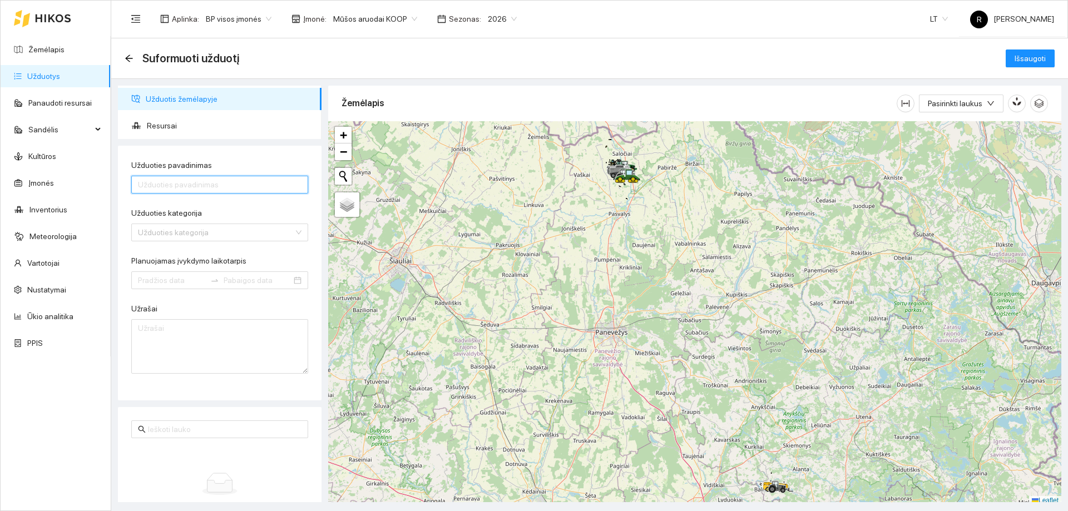
click at [158, 186] on input "Užduoties pavadinimas" at bounding box center [219, 185] width 177 height 18
click at [41, 77] on link "Užduotys" at bounding box center [43, 76] width 33 height 9
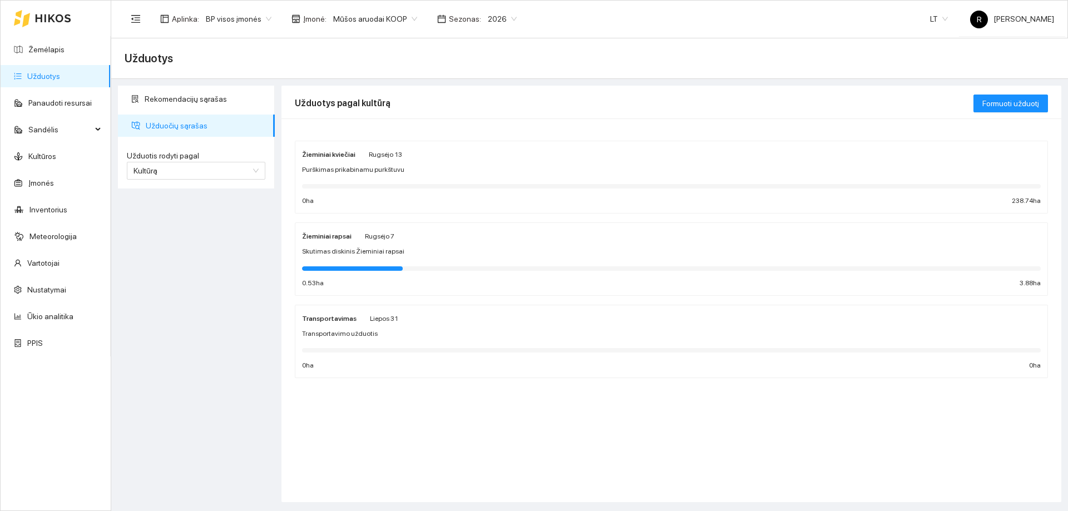
click at [351, 246] on div "Žieminiai rapsai Rugsėjo 7 Skutimas diskinis Žieminiai rapsai 0.53 ha 3.88 ha" at bounding box center [671, 259] width 739 height 59
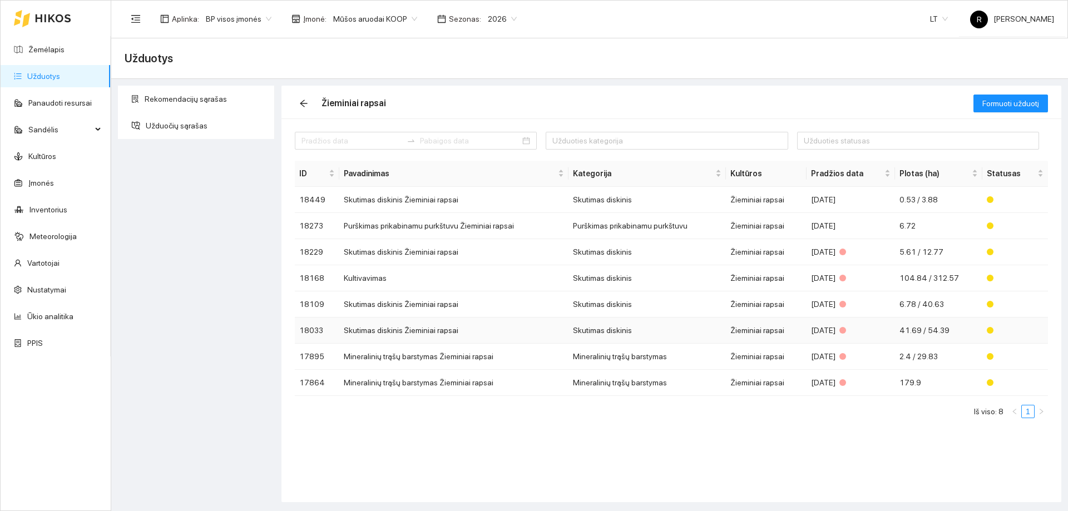
click at [384, 335] on td "Skutimas diskinis Žieminiai rapsai" at bounding box center [453, 331] width 229 height 26
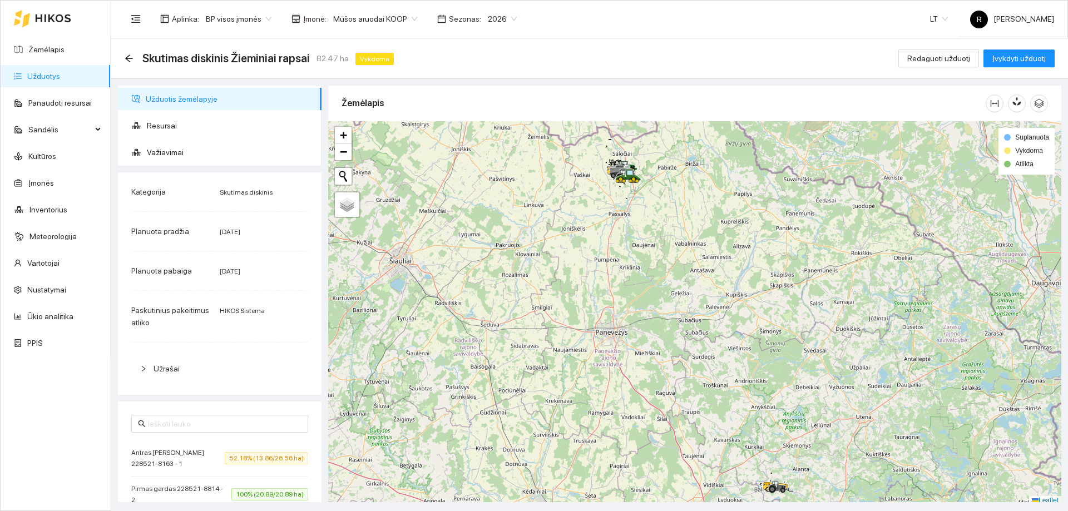
scroll to position [3, 0]
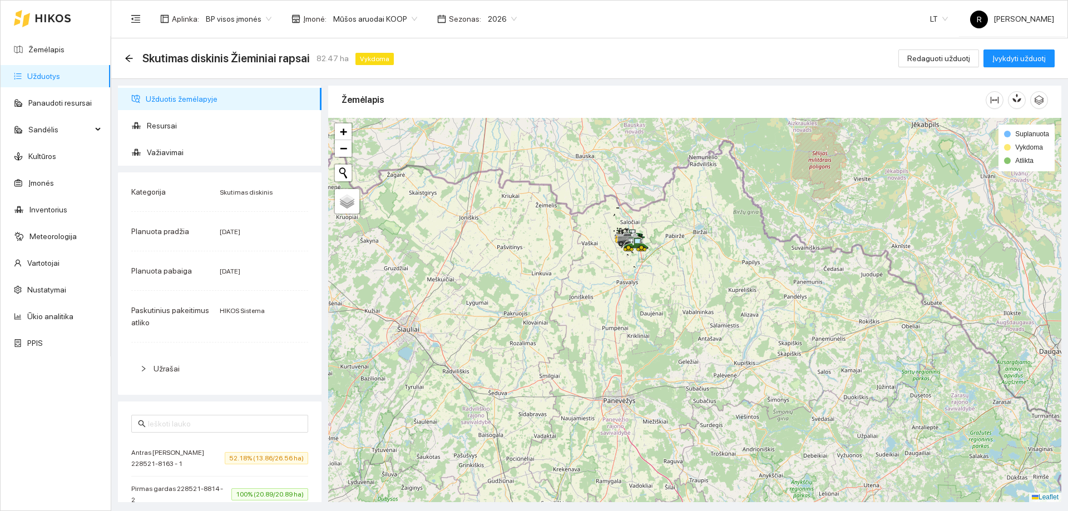
drag, startPoint x: 580, startPoint y: 272, endPoint x: 578, endPoint y: 372, distance: 100.7
click at [578, 372] on div at bounding box center [694, 310] width 733 height 384
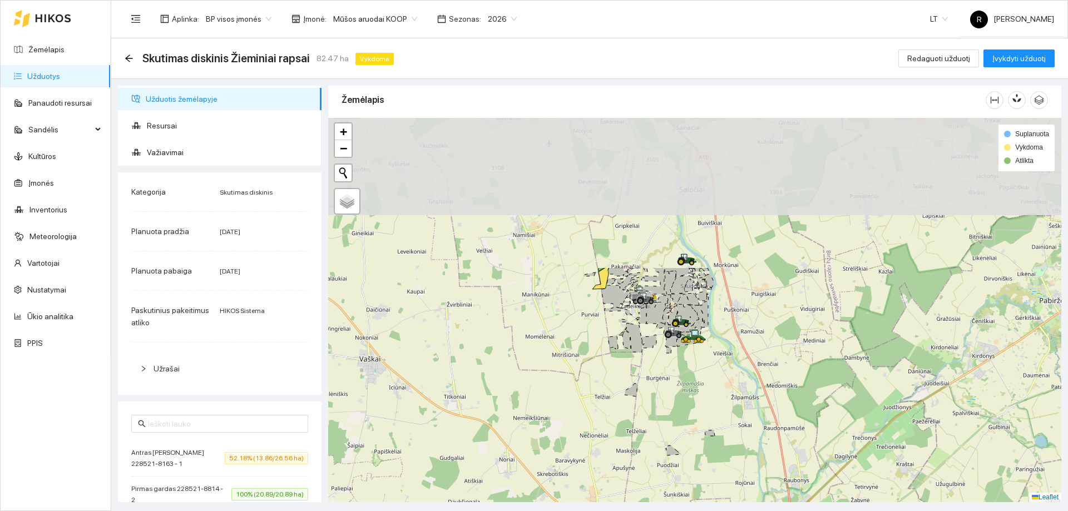
drag, startPoint x: 587, startPoint y: 294, endPoint x: 680, endPoint y: 483, distance: 211.0
click at [680, 483] on div at bounding box center [694, 310] width 733 height 384
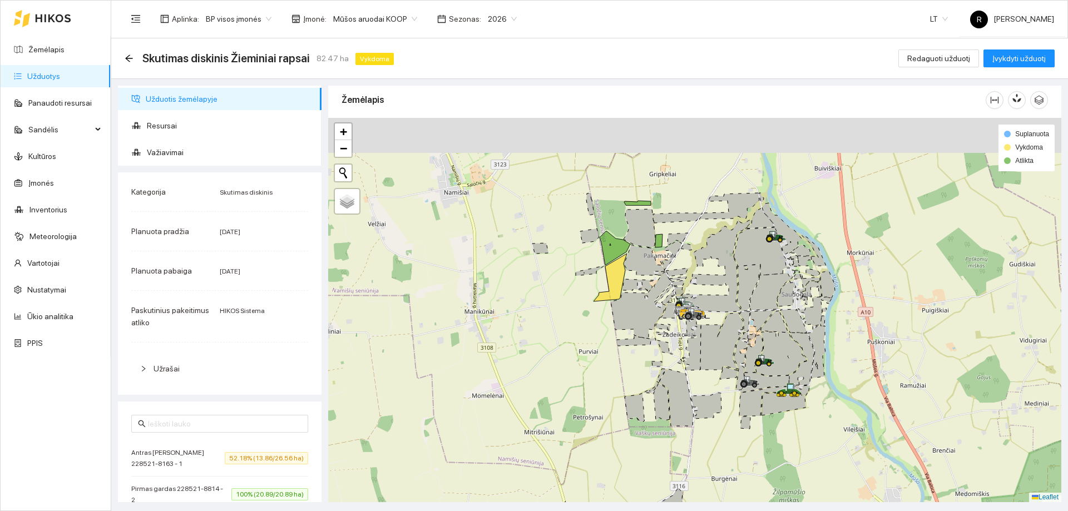
drag, startPoint x: 655, startPoint y: 320, endPoint x: 700, endPoint y: 420, distance: 109.3
click at [701, 422] on div at bounding box center [694, 310] width 733 height 384
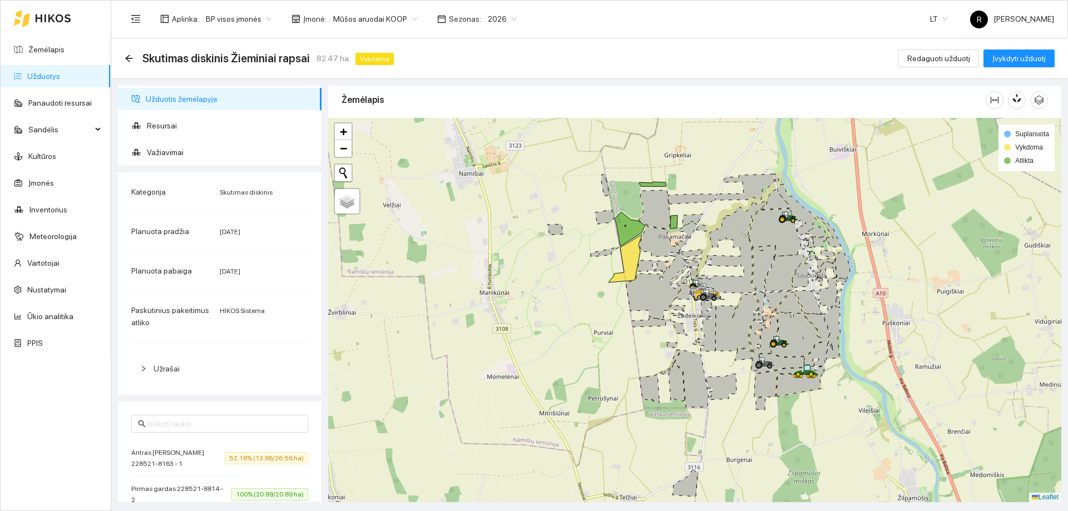
click at [58, 81] on link "Užduotys" at bounding box center [43, 76] width 33 height 9
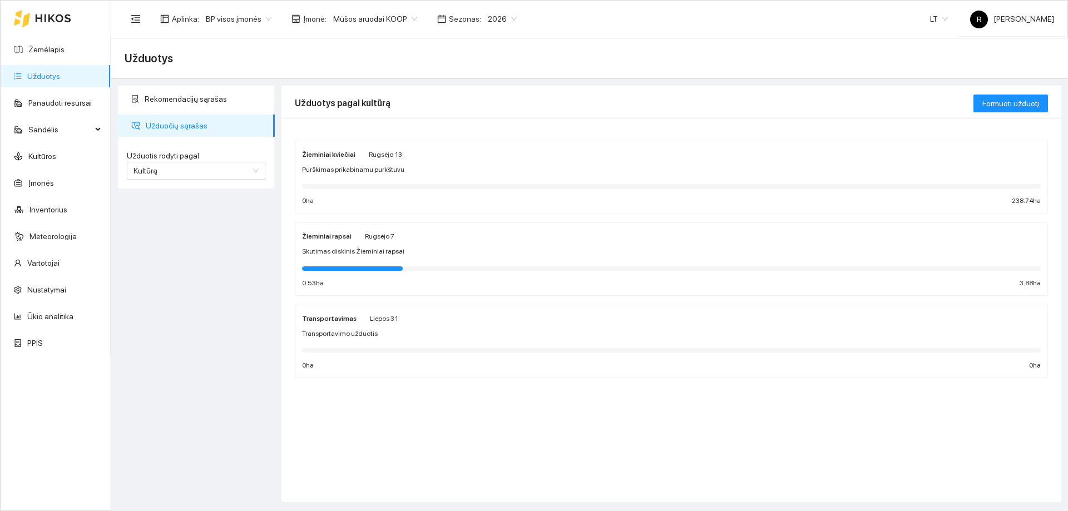
click at [320, 329] on span "Transportavimo užduotis" at bounding box center [340, 334] width 76 height 11
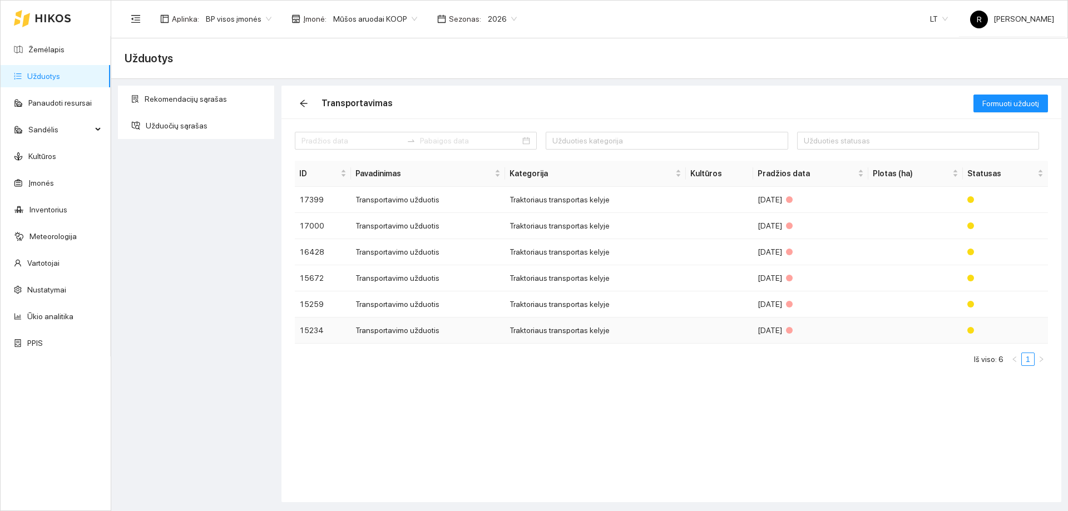
click at [388, 332] on td "Transportavimo užduotis" at bounding box center [428, 331] width 154 height 26
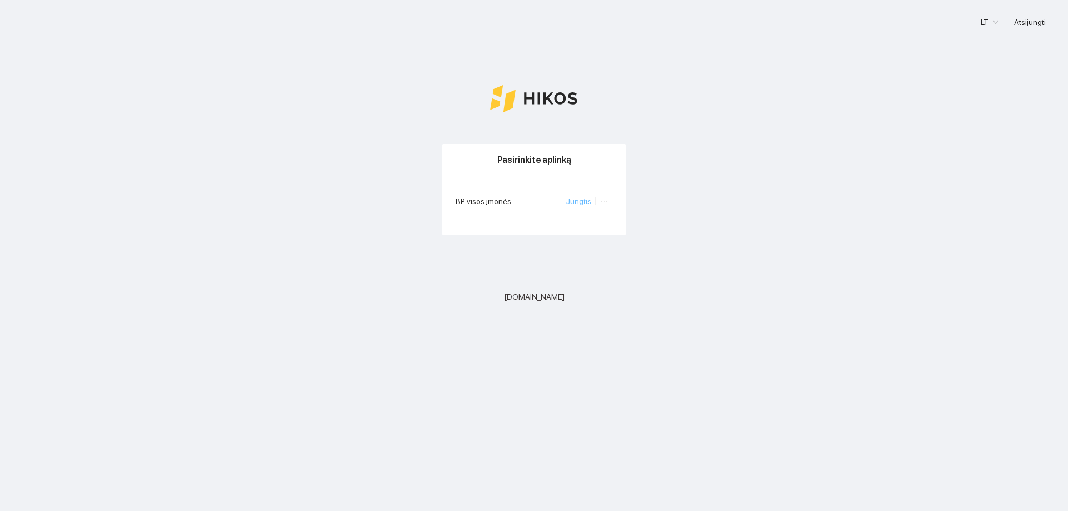
click at [588, 205] on link "Jungtis" at bounding box center [578, 201] width 25 height 9
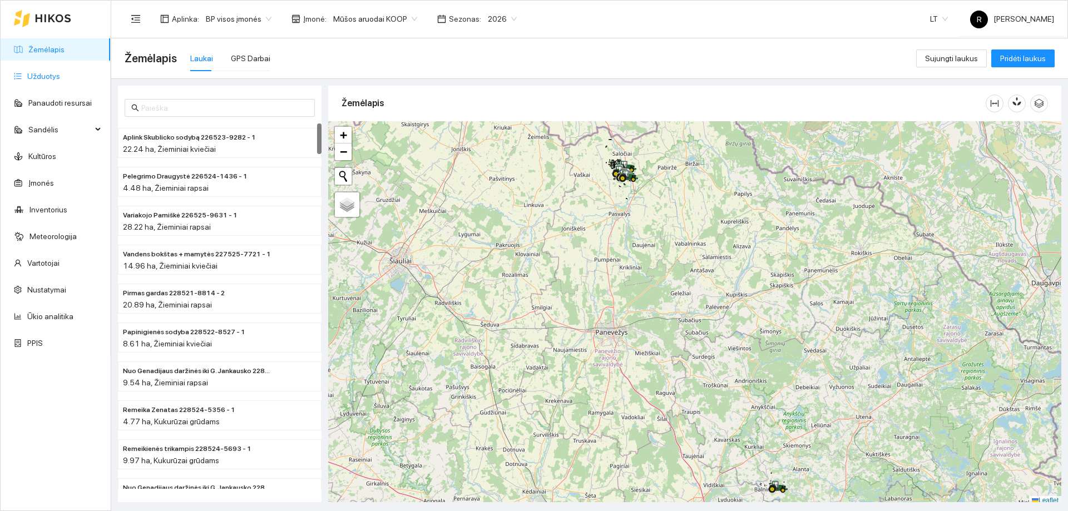
click at [40, 76] on link "Užduotys" at bounding box center [43, 76] width 33 height 9
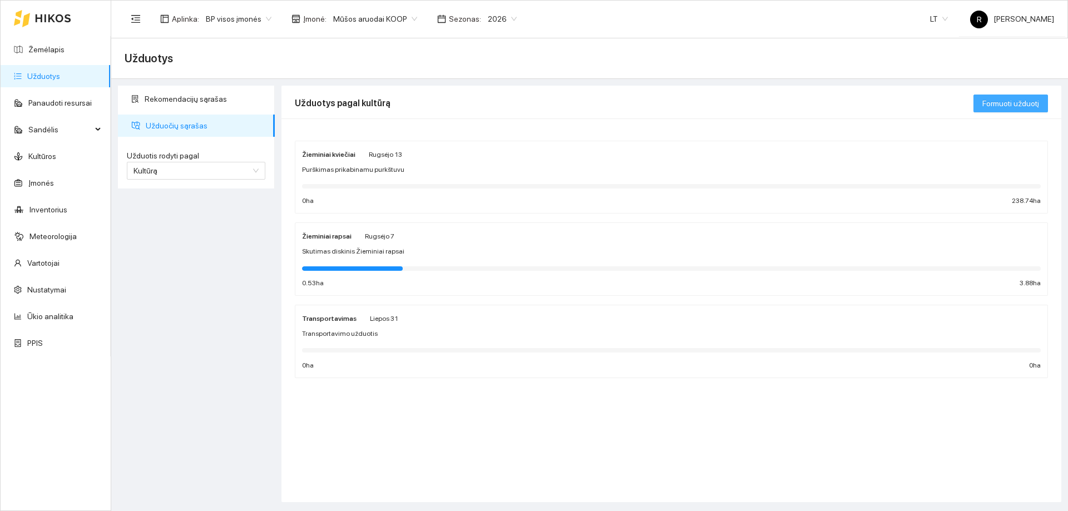
click at [1023, 102] on span "Formuoti užduotį" at bounding box center [1011, 103] width 57 height 12
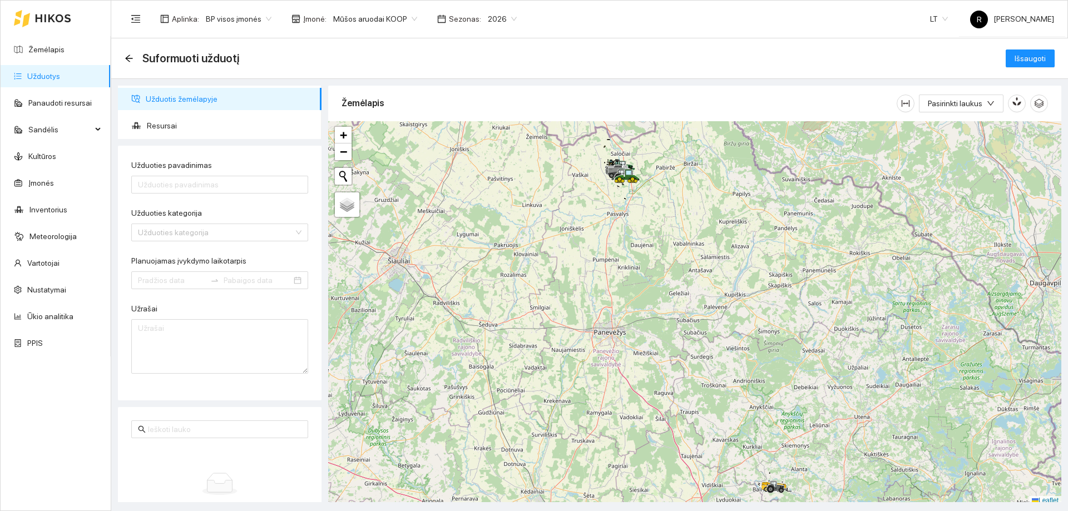
click at [173, 101] on span "Užduotis žemėlapyje" at bounding box center [229, 99] width 167 height 22
click at [198, 101] on span "Užduotis žemėlapyje" at bounding box center [229, 99] width 167 height 22
click at [51, 81] on link "Užduotys" at bounding box center [43, 76] width 33 height 9
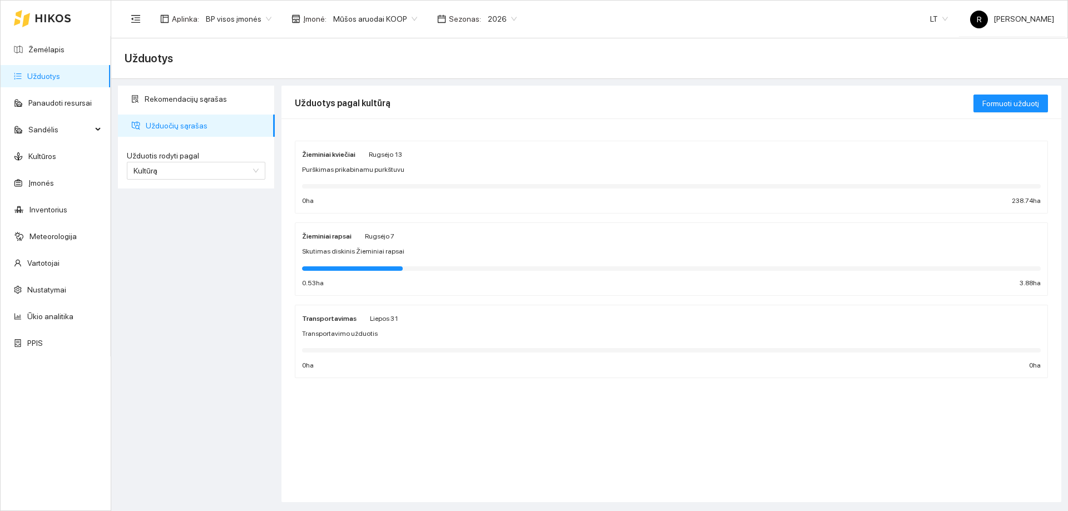
click at [349, 258] on div "Žieminiai rapsai Rugsėjo 7 Skutimas diskinis Žieminiai rapsai 0.53 ha 3.88 ha" at bounding box center [671, 259] width 739 height 59
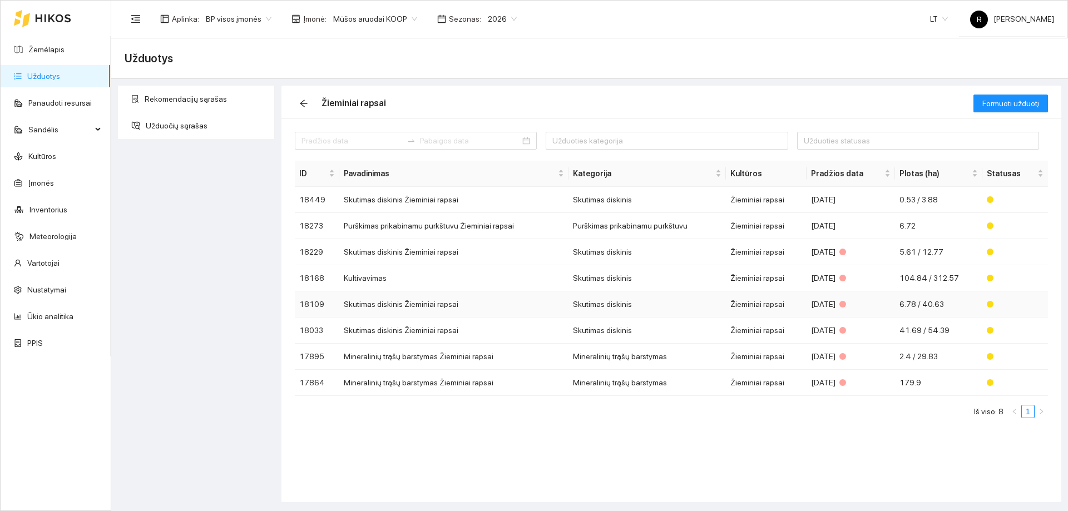
click at [379, 303] on td "Skutimas diskinis Žieminiai rapsai" at bounding box center [453, 305] width 229 height 26
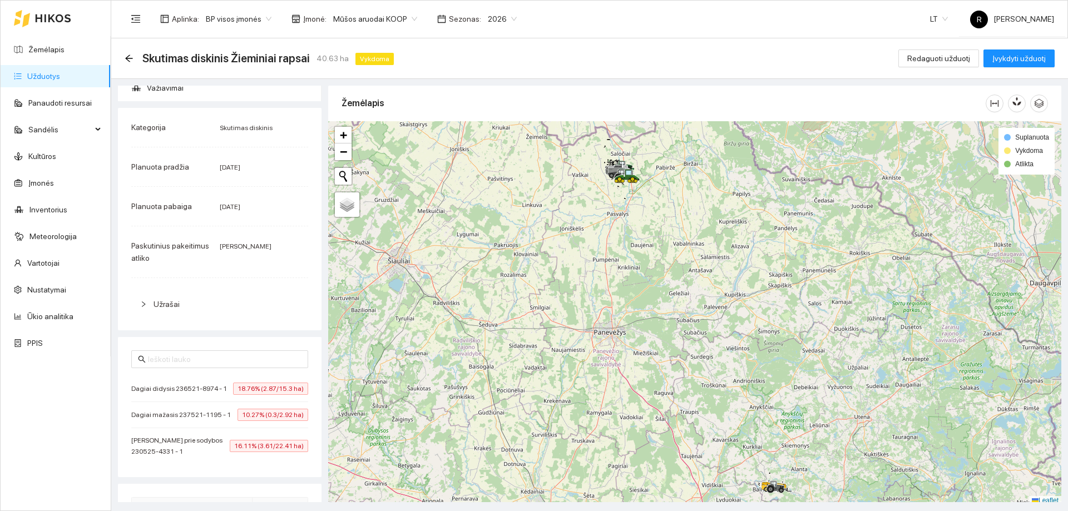
scroll to position [56, 0]
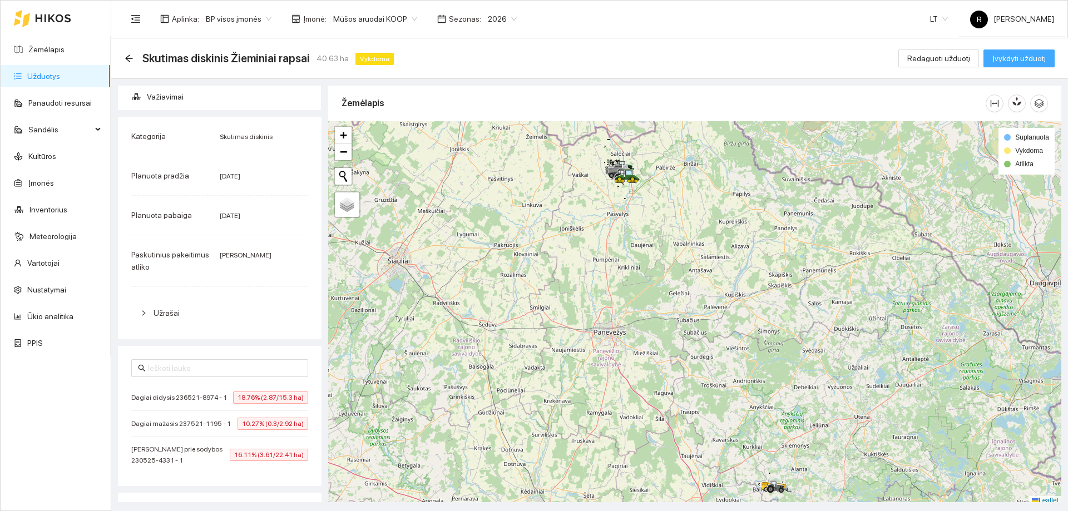
click at [1027, 57] on span "Įvykdyti užduotį" at bounding box center [1019, 58] width 53 height 12
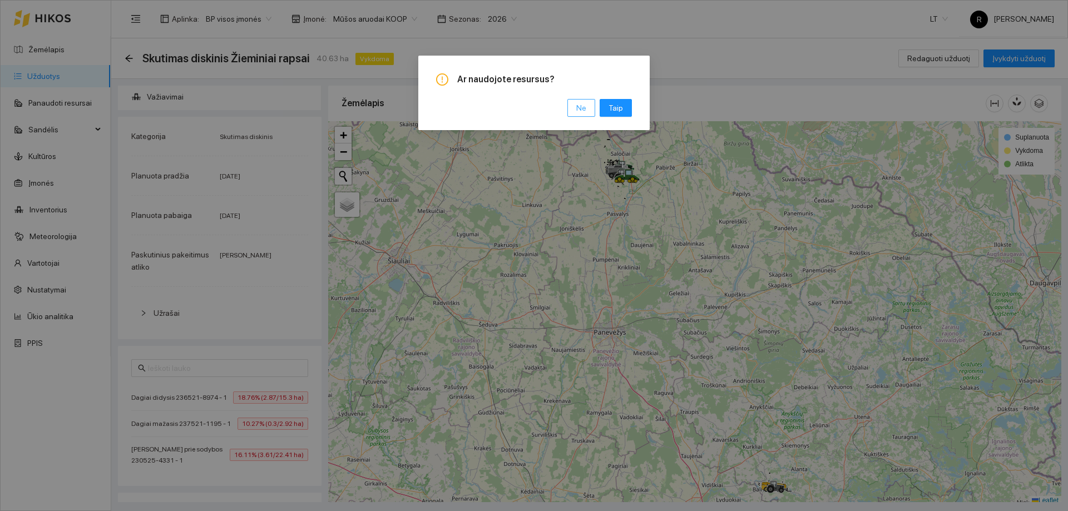
click at [591, 112] on button "Ne" at bounding box center [582, 108] width 28 height 18
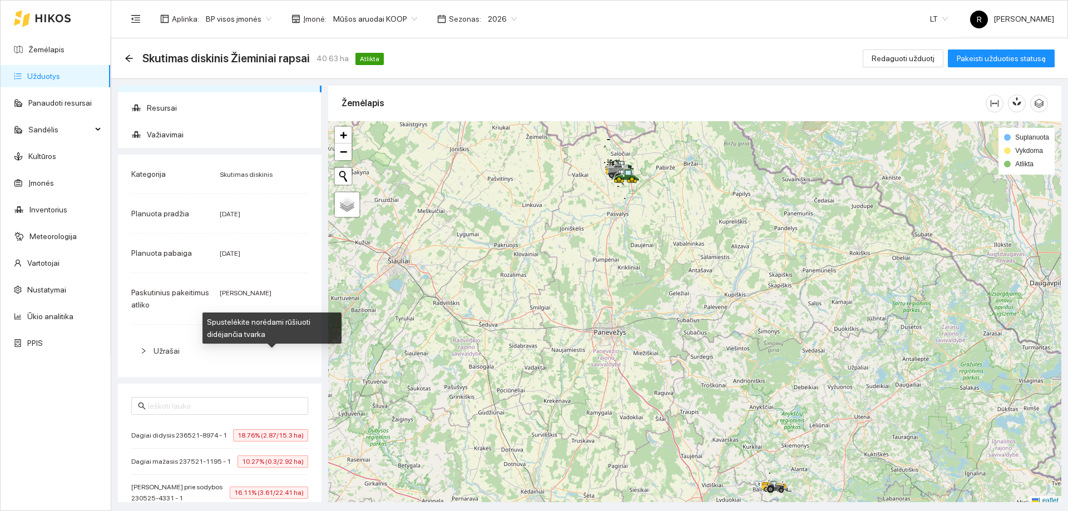
scroll to position [0, 0]
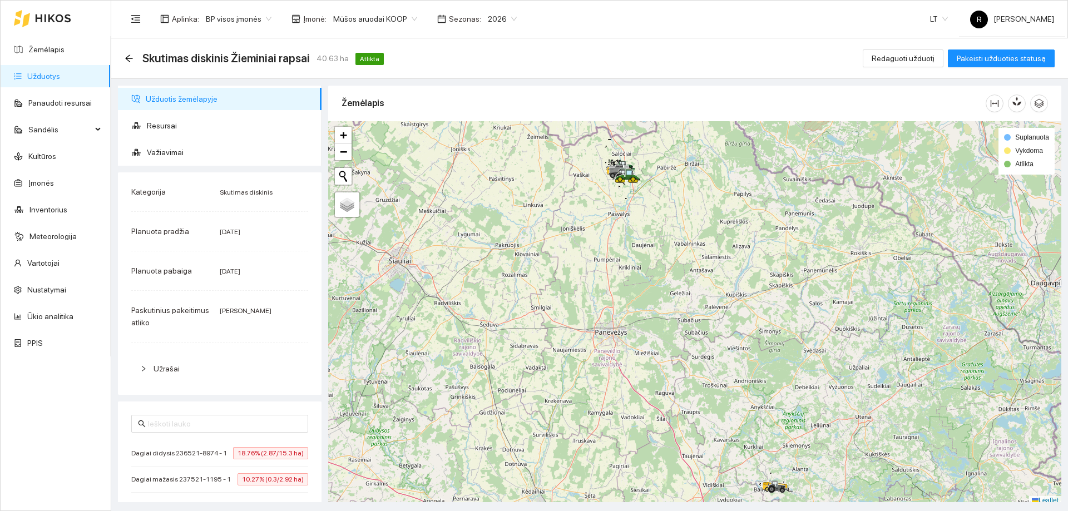
click at [41, 81] on link "Užduotys" at bounding box center [43, 76] width 33 height 9
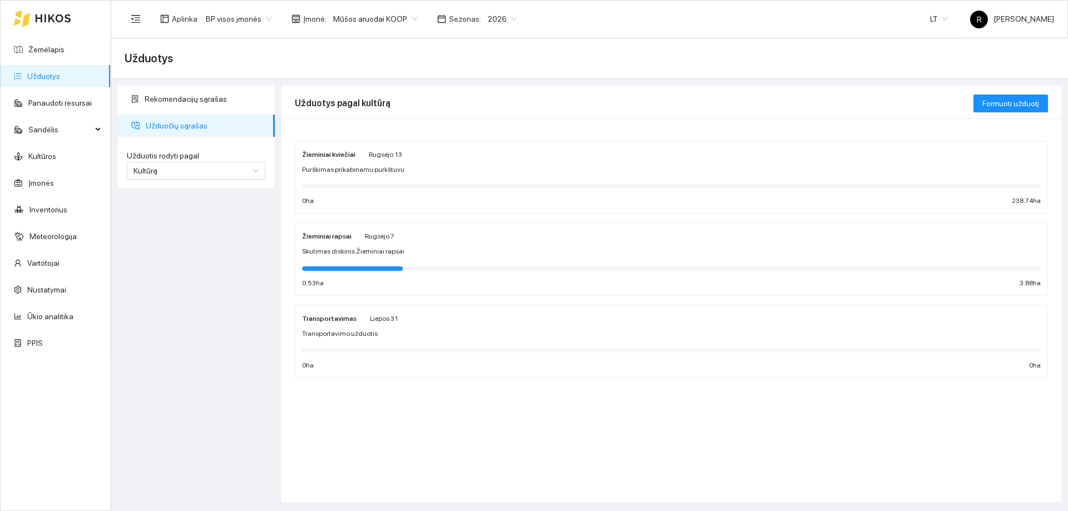
click at [350, 172] on span "Purškimas prikabinamu purkštuvu" at bounding box center [353, 170] width 102 height 11
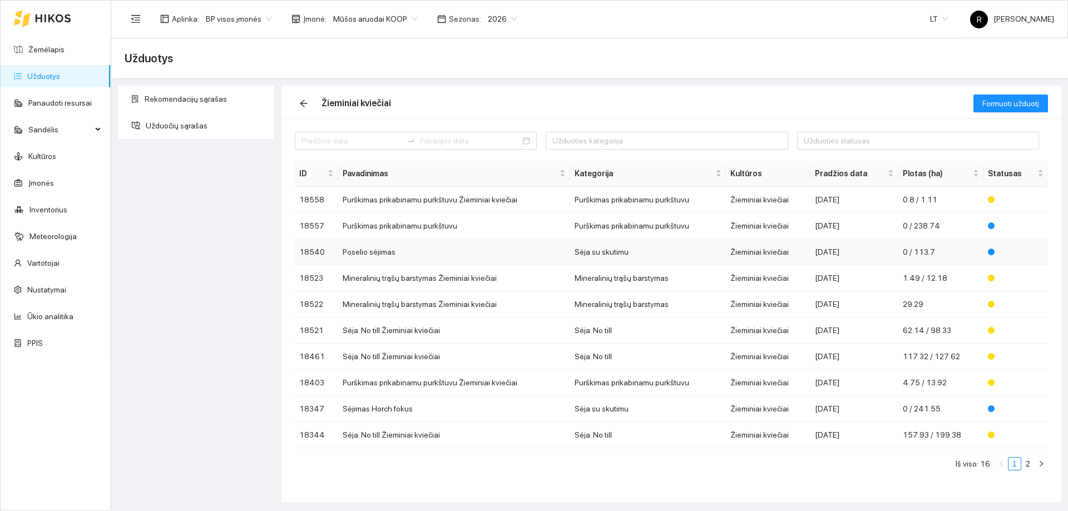
click at [381, 254] on td "Poselio sėjimas" at bounding box center [453, 252] width 231 height 26
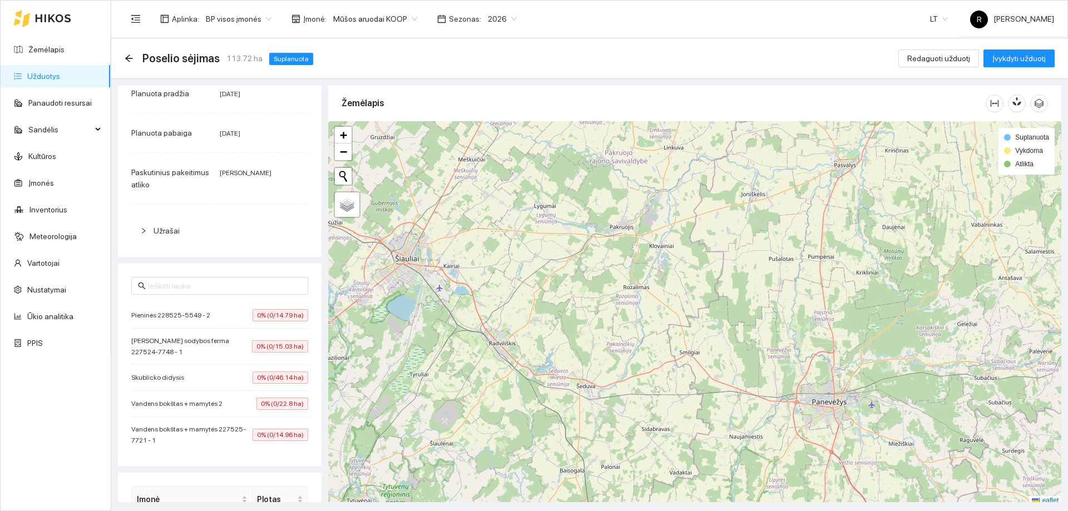
scroll to position [3, 0]
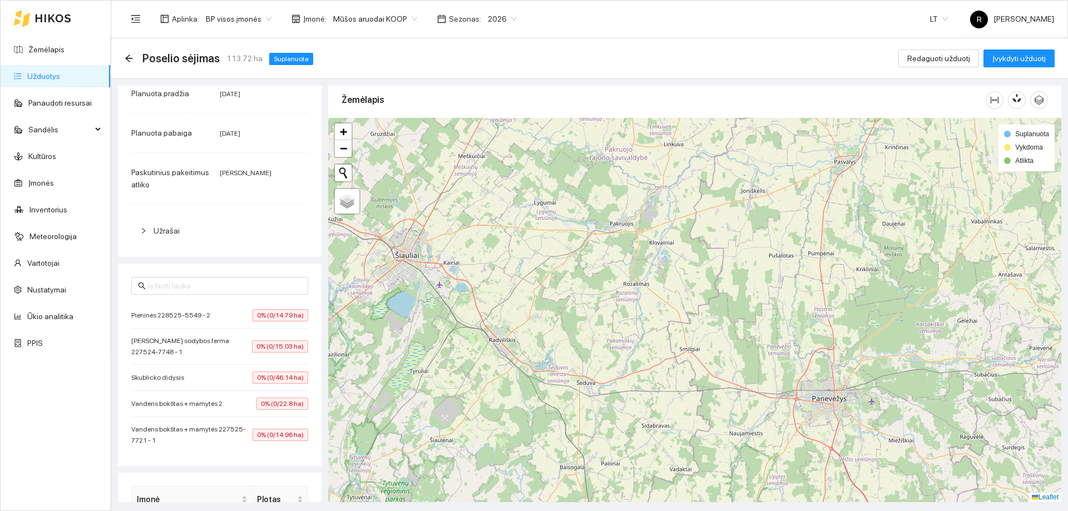
drag, startPoint x: 631, startPoint y: 339, endPoint x: 679, endPoint y: 527, distance: 194.0
click at [679, 511] on html "Žemėlapis Užduotys Panaudoti resursai Sandėlis Kultūros Įmonės Inventorius Mete…" at bounding box center [534, 255] width 1068 height 511
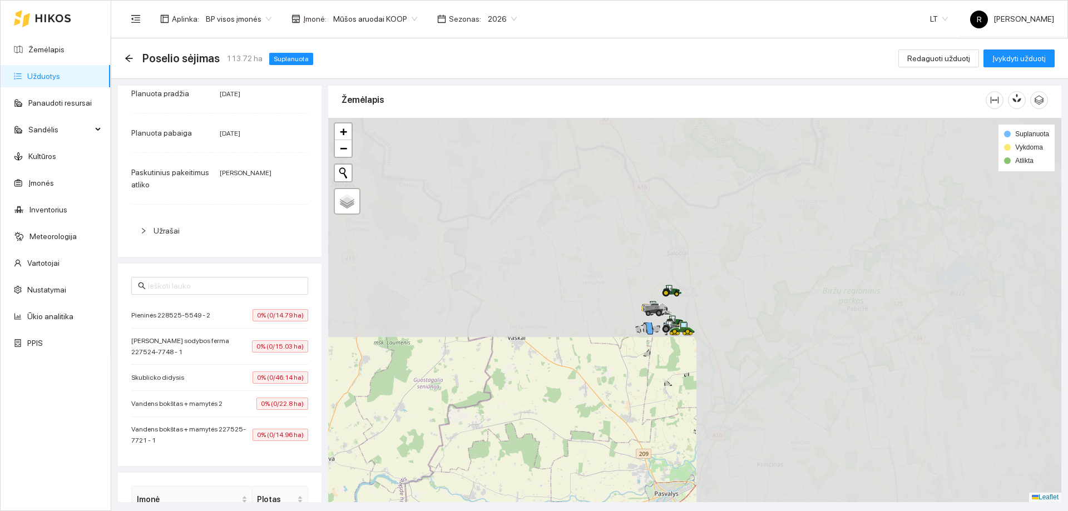
drag, startPoint x: 718, startPoint y: 267, endPoint x: 279, endPoint y: 510, distance: 502.3
click at [279, 510] on main "Poselio sėjimas 113.72 ha Suplanuota Redaguoti užduotį Įvykdyti užduotį Užduoti…" at bounding box center [589, 274] width 957 height 473
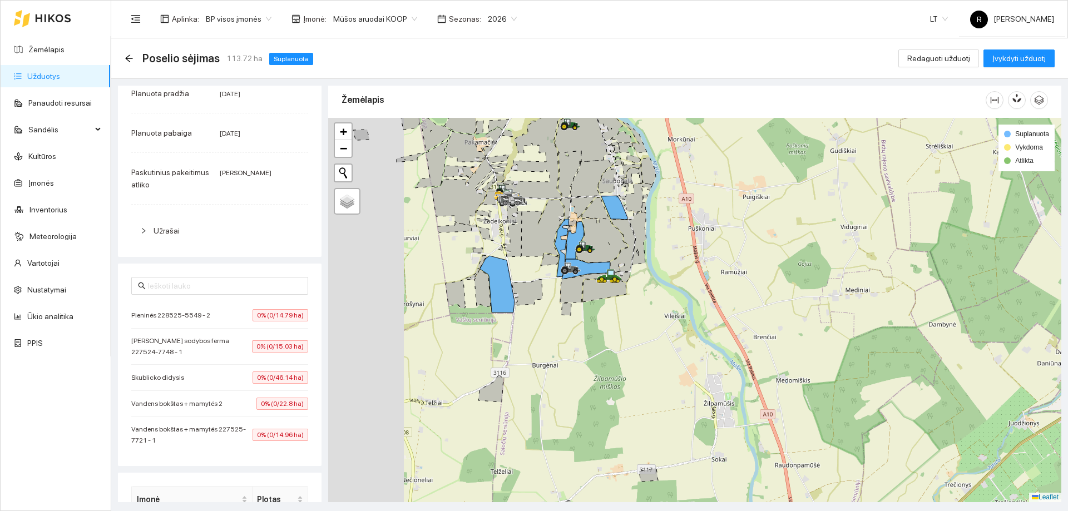
drag, startPoint x: 596, startPoint y: 329, endPoint x: 773, endPoint y: 364, distance: 181.0
click at [773, 364] on div at bounding box center [694, 310] width 733 height 384
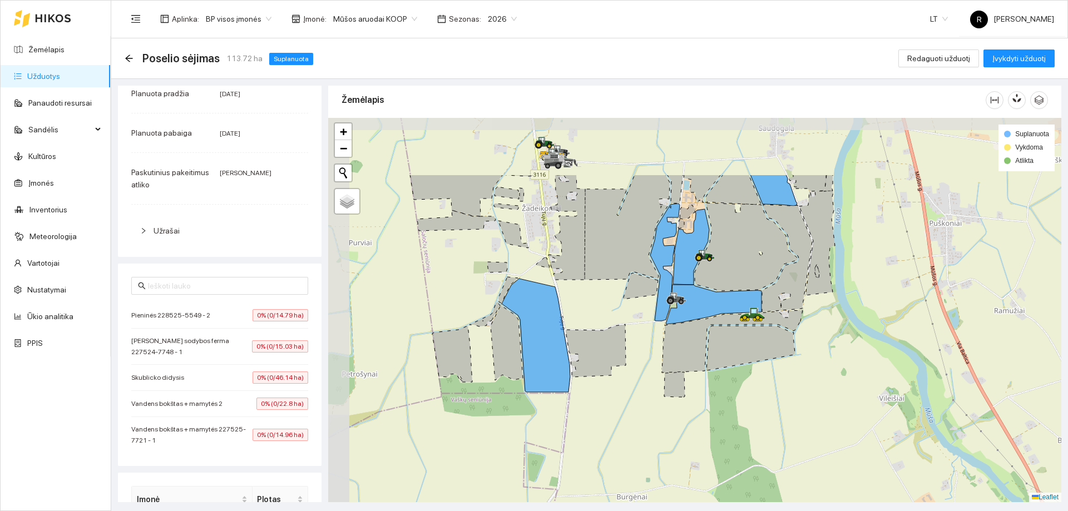
drag, startPoint x: 655, startPoint y: 317, endPoint x: 704, endPoint y: 413, distance: 107.7
click at [704, 413] on div at bounding box center [694, 310] width 733 height 384
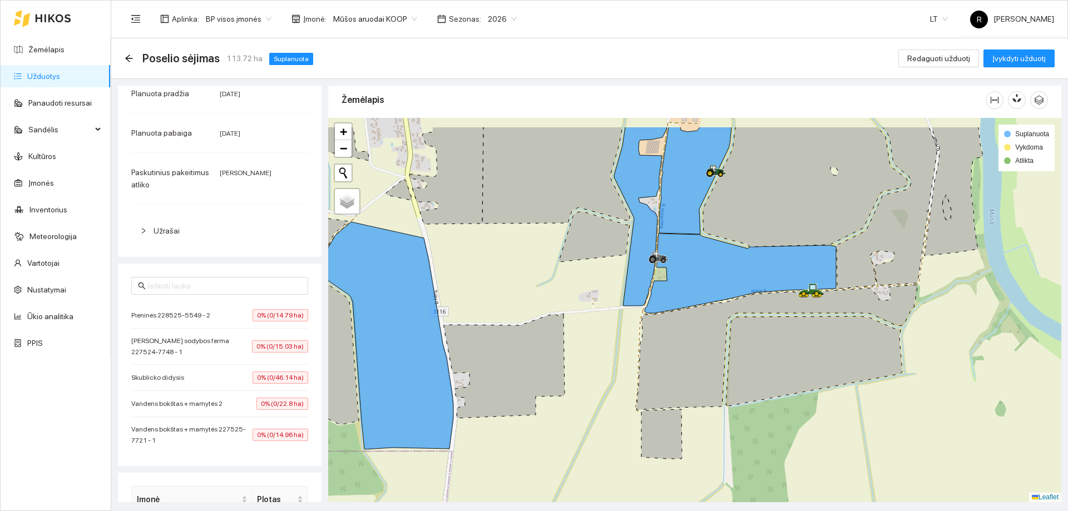
drag, startPoint x: 669, startPoint y: 322, endPoint x: 685, endPoint y: 396, distance: 76.3
click at [685, 396] on icon at bounding box center [777, 347] width 282 height 125
